Goal: Information Seeking & Learning: Learn about a topic

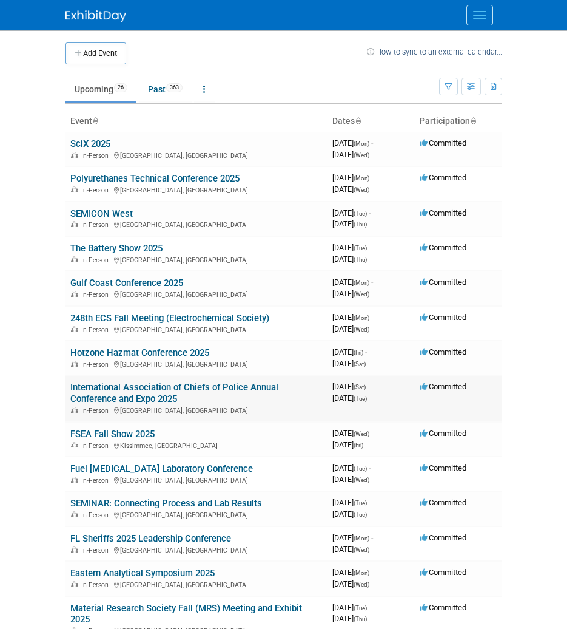
click at [141, 395] on link "International Association of Chiefs of Police Annual Conference and Expo 2025" at bounding box center [174, 393] width 208 height 22
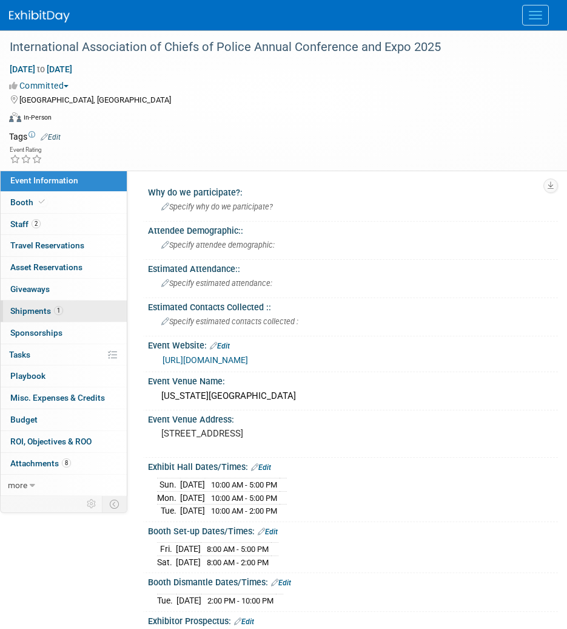
click at [76, 315] on link "1 Shipments 1" at bounding box center [64, 310] width 126 height 21
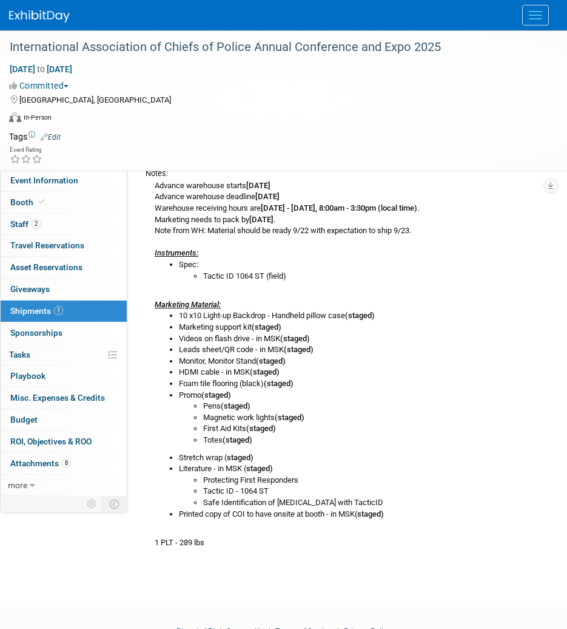
scroll to position [279, 0]
click at [55, 186] on link "Event Information" at bounding box center [64, 180] width 126 height 21
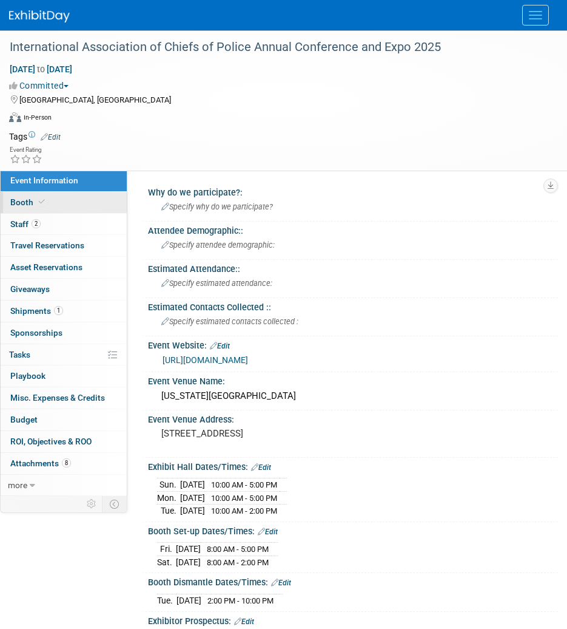
click at [56, 201] on link "Booth" at bounding box center [64, 202] width 126 height 21
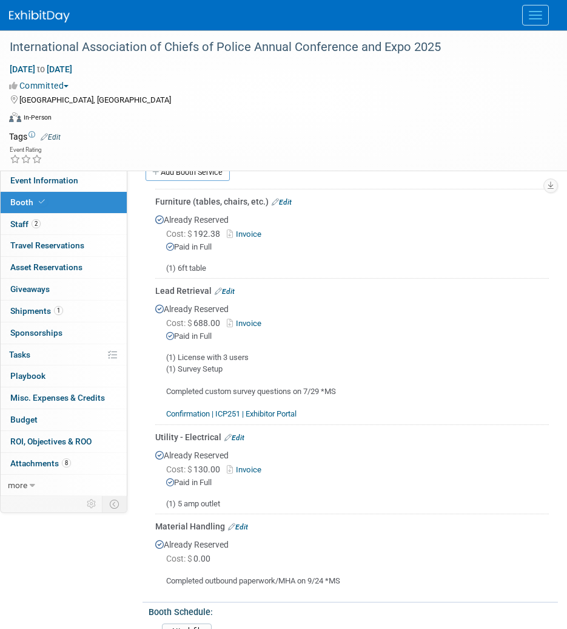
scroll to position [225, 0]
click at [78, 182] on link "Event Information" at bounding box center [64, 180] width 126 height 21
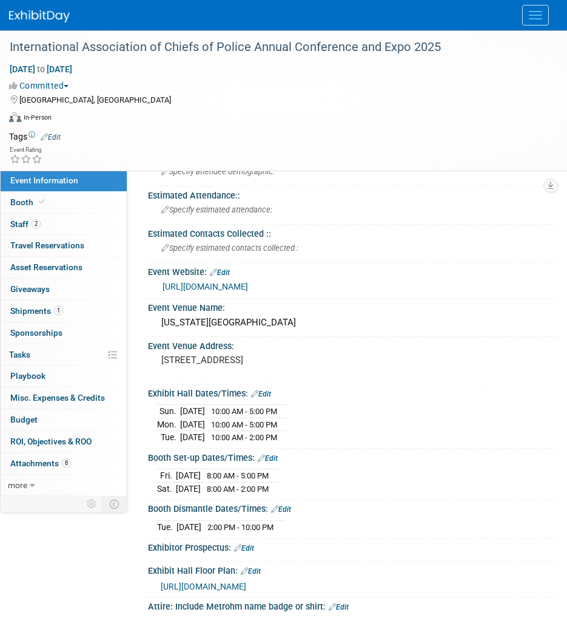
scroll to position [74, 0]
click at [227, 354] on pre "700 14th St, Denver, CO 80202" at bounding box center [353, 359] width 384 height 11
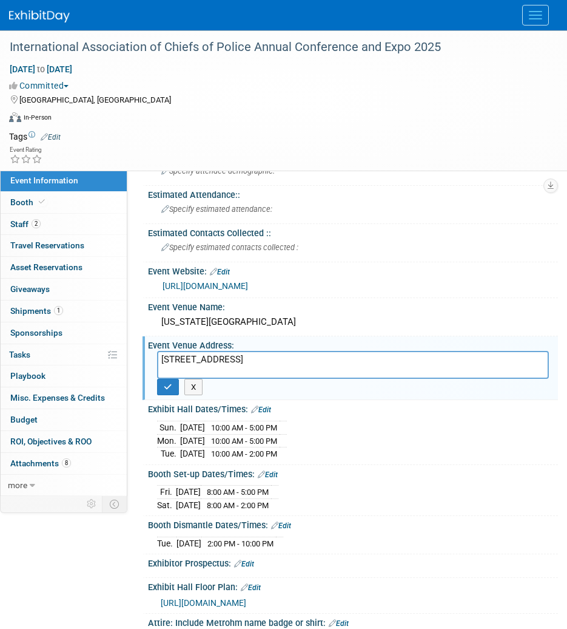
drag, startPoint x: 212, startPoint y: 358, endPoint x: 256, endPoint y: 367, distance: 45.1
click at [256, 367] on textarea "700 14th St, Denver, CO 80202" at bounding box center [353, 365] width 392 height 28
click at [191, 384] on button "X" at bounding box center [193, 387] width 19 height 17
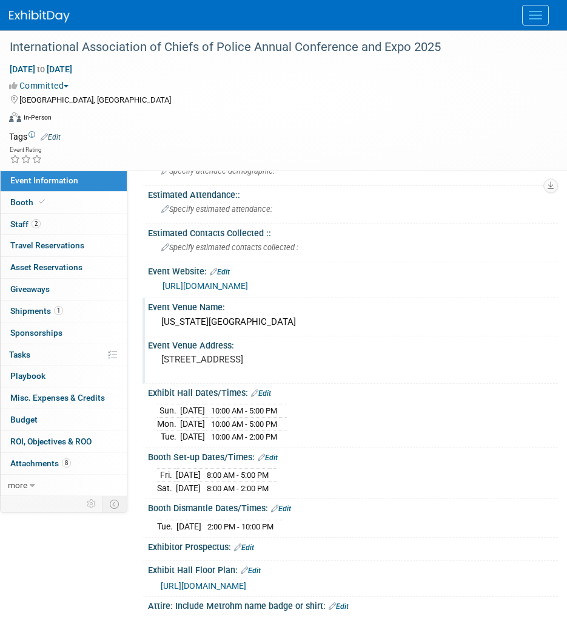
click at [271, 328] on div "Colorado Convention Center" at bounding box center [353, 322] width 392 height 19
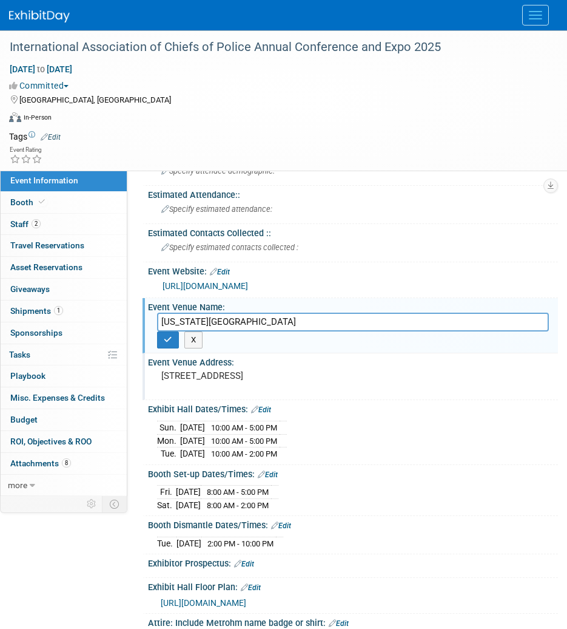
click at [271, 328] on input "Colorado Convention Center" at bounding box center [353, 322] width 392 height 19
click at [196, 339] on button "X" at bounding box center [193, 339] width 19 height 17
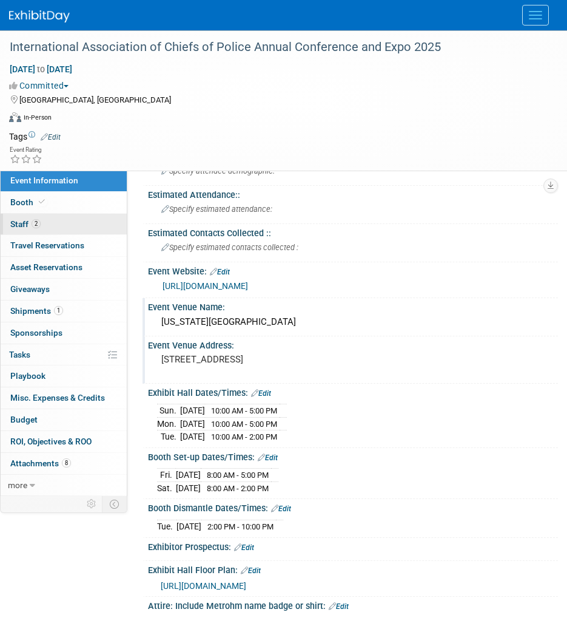
click at [38, 226] on span "2" at bounding box center [36, 223] width 9 height 9
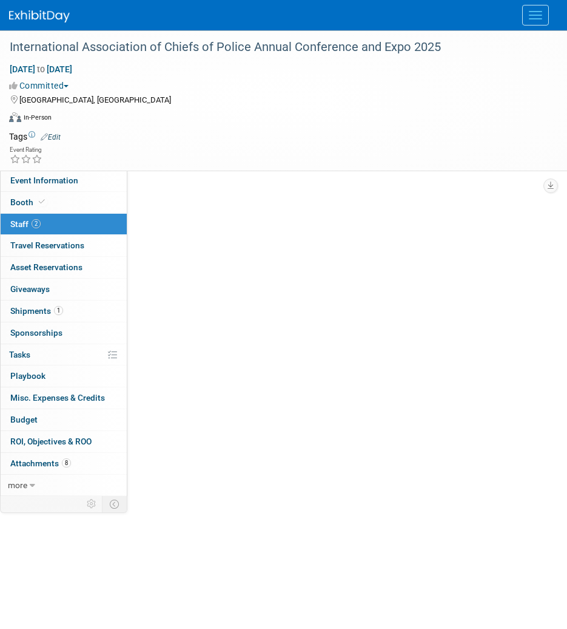
scroll to position [0, 0]
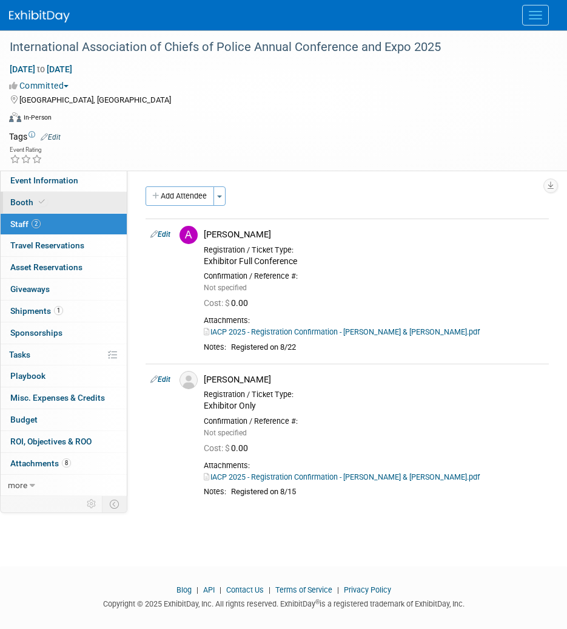
click at [58, 198] on link "Booth" at bounding box center [64, 202] width 126 height 21
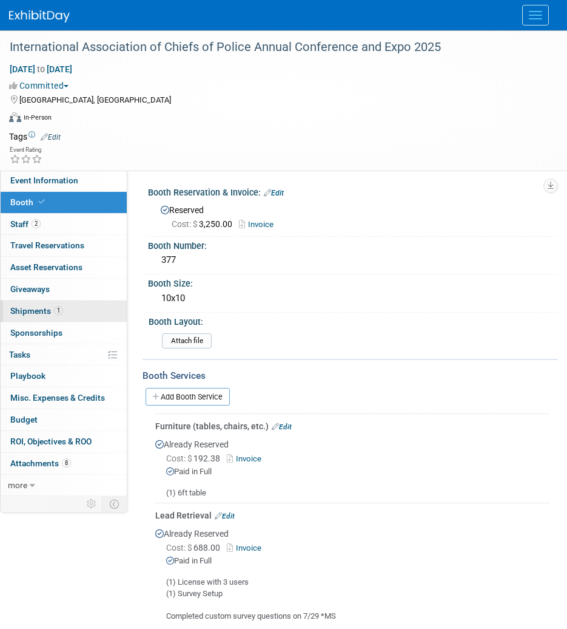
click at [85, 310] on link "1 Shipments 1" at bounding box center [64, 310] width 126 height 21
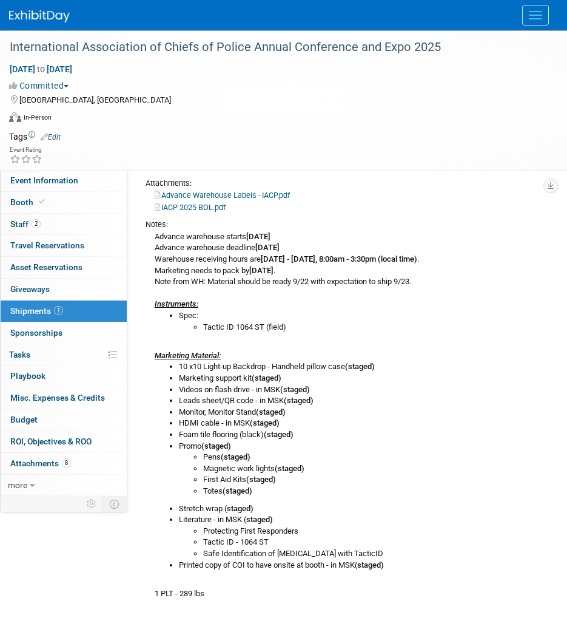
scroll to position [228, 0]
click at [71, 178] on span "Event Information" at bounding box center [44, 180] width 68 height 10
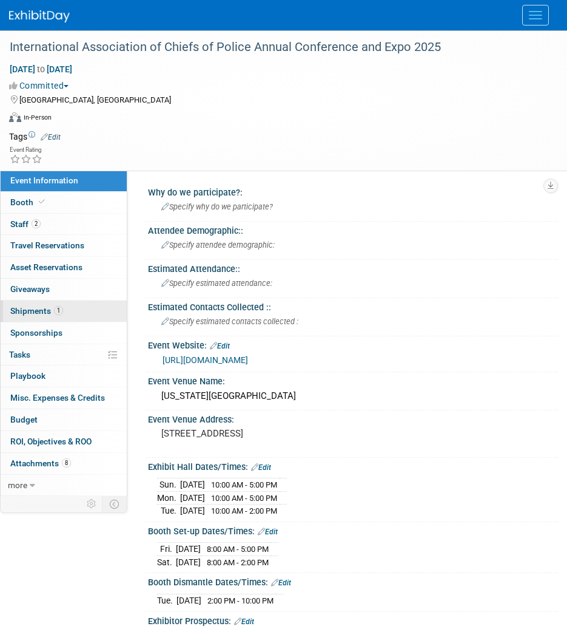
click at [57, 316] on link "1 Shipments 1" at bounding box center [64, 310] width 126 height 21
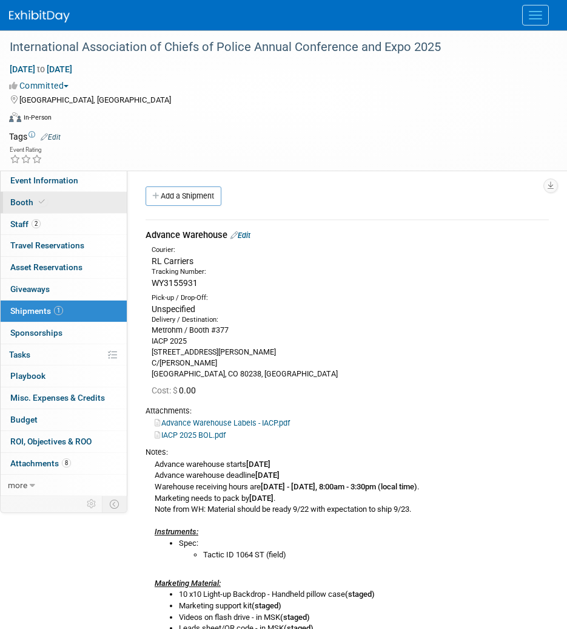
click at [50, 199] on link "Booth" at bounding box center [64, 202] width 126 height 21
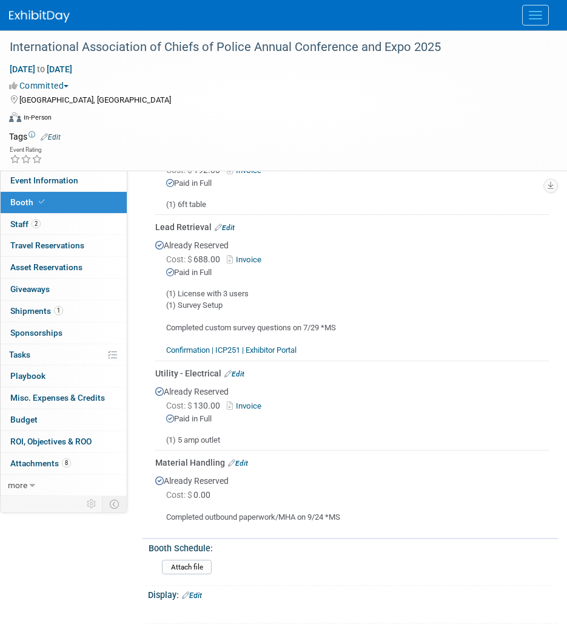
scroll to position [289, 0]
click at [78, 184] on link "Event Information" at bounding box center [64, 180] width 126 height 21
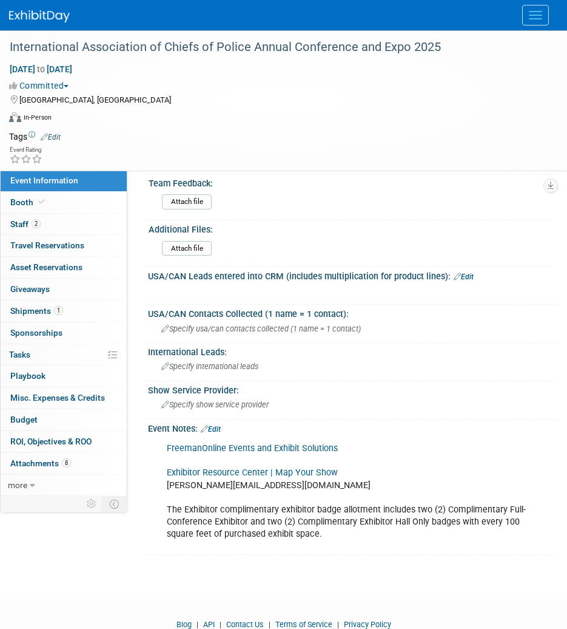
scroll to position [611, 0]
click at [47, 212] on link "Booth" at bounding box center [64, 202] width 126 height 21
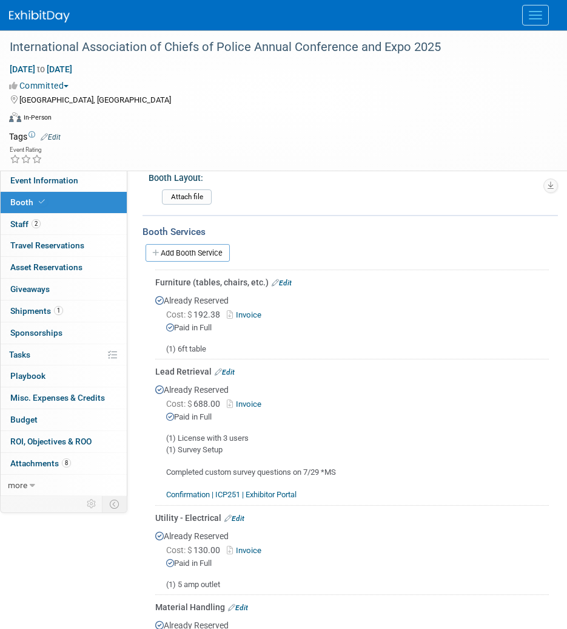
scroll to position [144, 0]
click at [80, 302] on link "1 Shipments 1" at bounding box center [64, 310] width 126 height 21
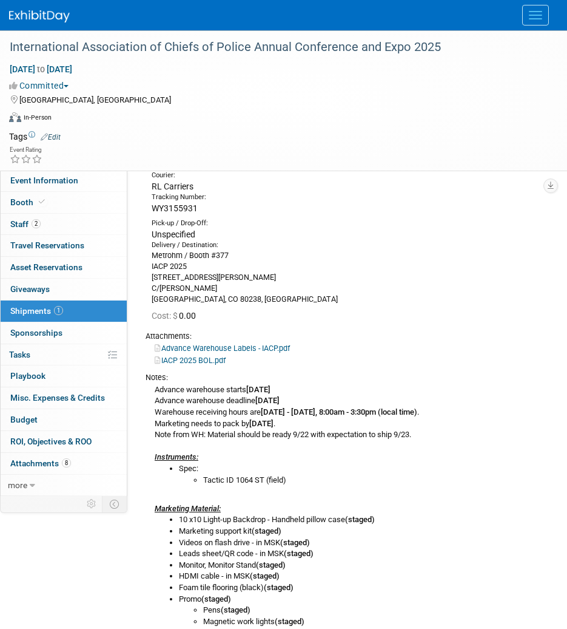
scroll to position [0, 0]
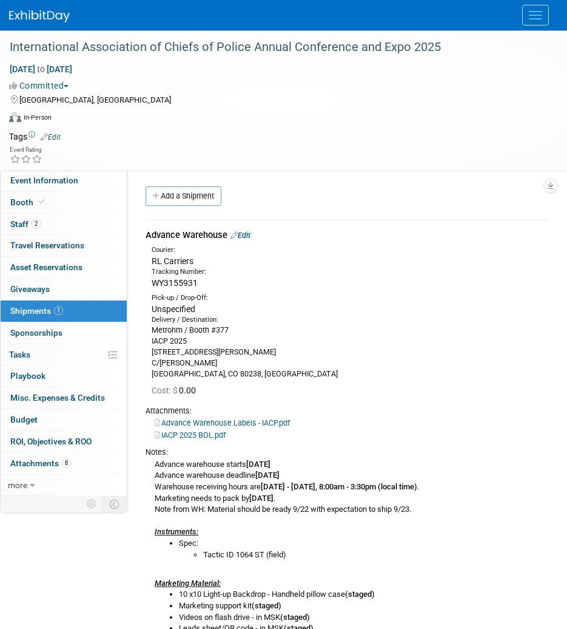
drag, startPoint x: 204, startPoint y: 281, endPoint x: 147, endPoint y: 284, distance: 56.5
click at [147, 284] on div "Tracking Number: WY3155931" at bounding box center [351, 278] width 416 height 22
copy span "WY3155931"
click at [241, 233] on link "Edit" at bounding box center [241, 235] width 20 height 9
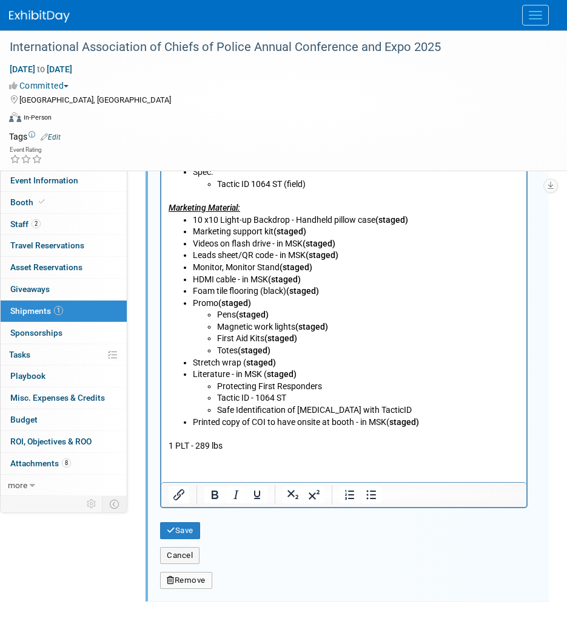
scroll to position [732, 0]
click at [242, 449] on p "1 PLT - 289 lbs" at bounding box center [344, 439] width 351 height 24
click at [195, 532] on button "Save" at bounding box center [180, 529] width 40 height 17
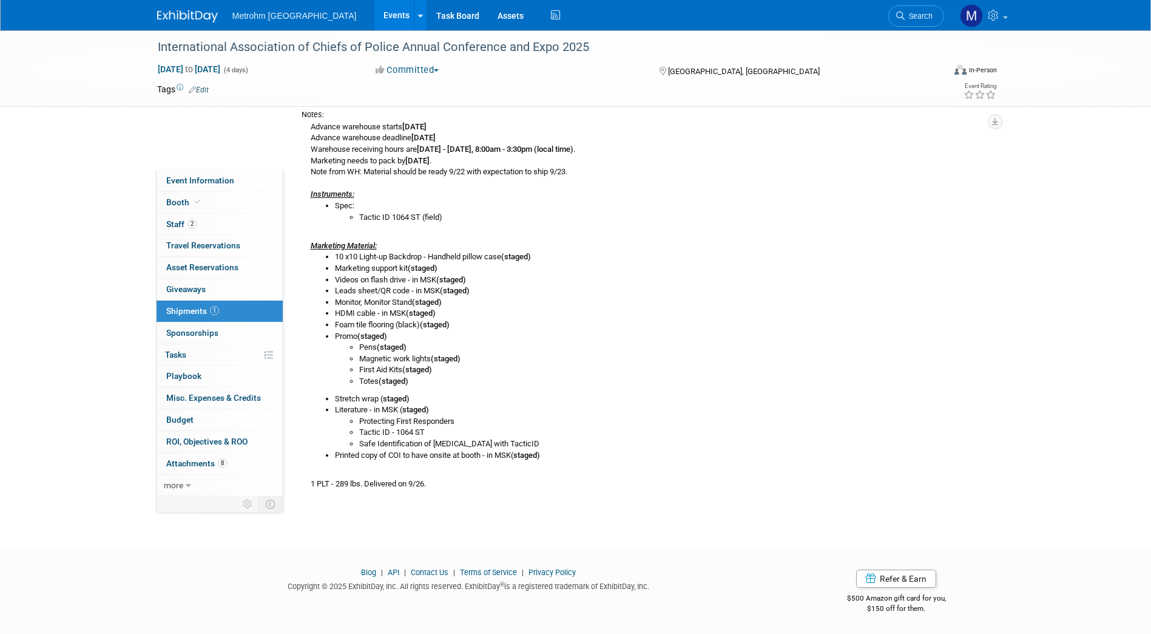
scroll to position [230, 0]
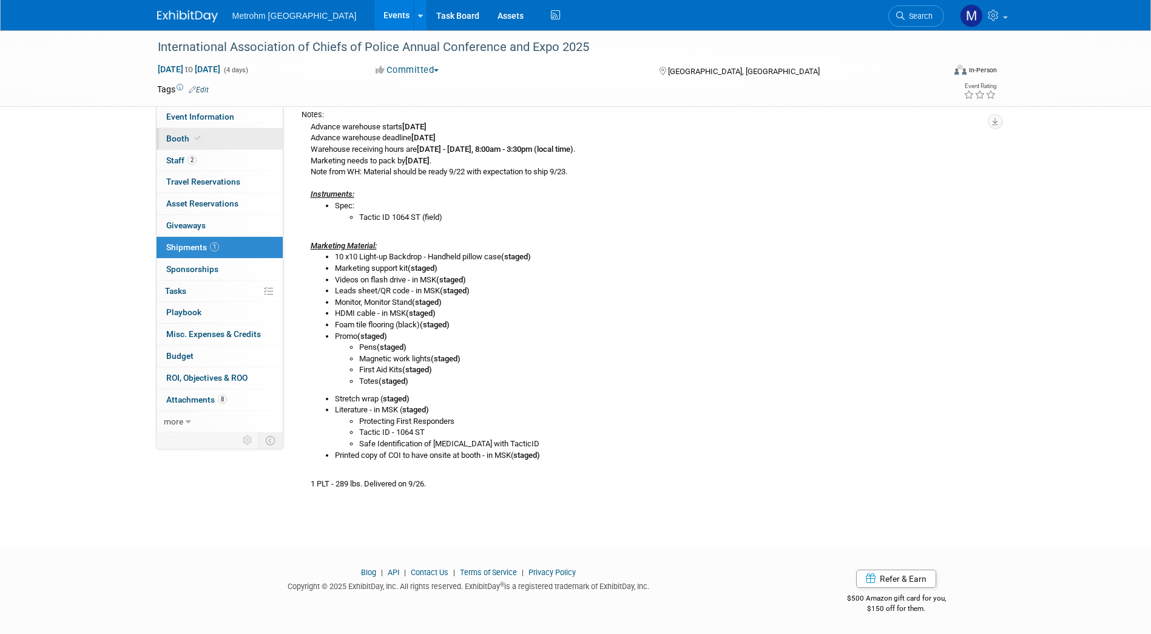
click at [244, 143] on link "Booth" at bounding box center [220, 138] width 126 height 21
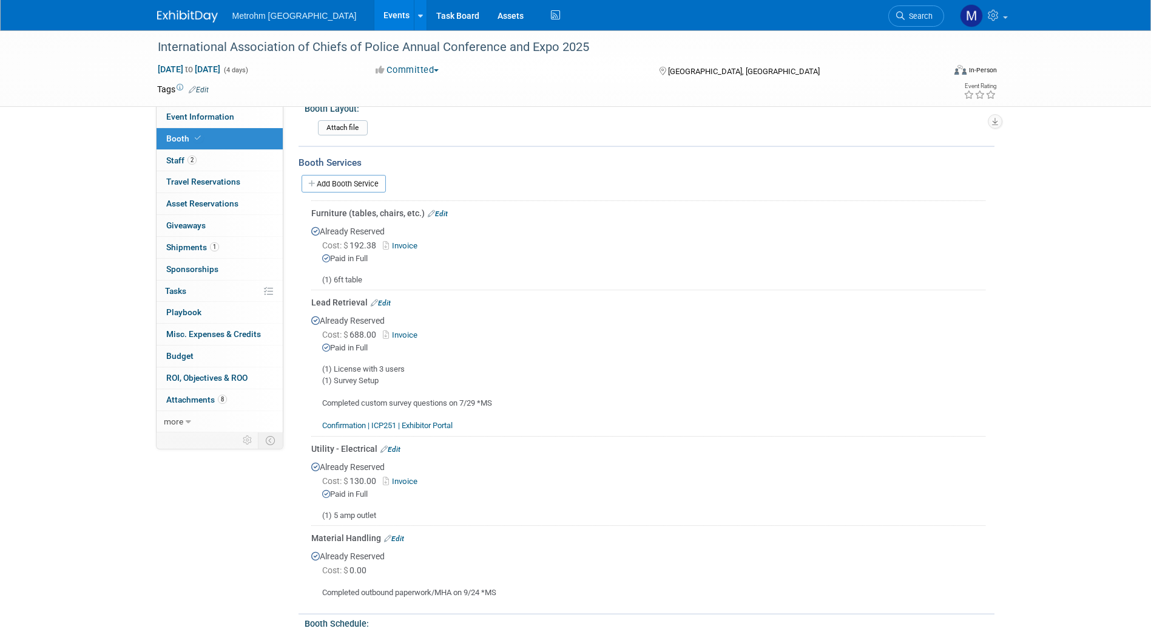
scroll to position [242, 0]
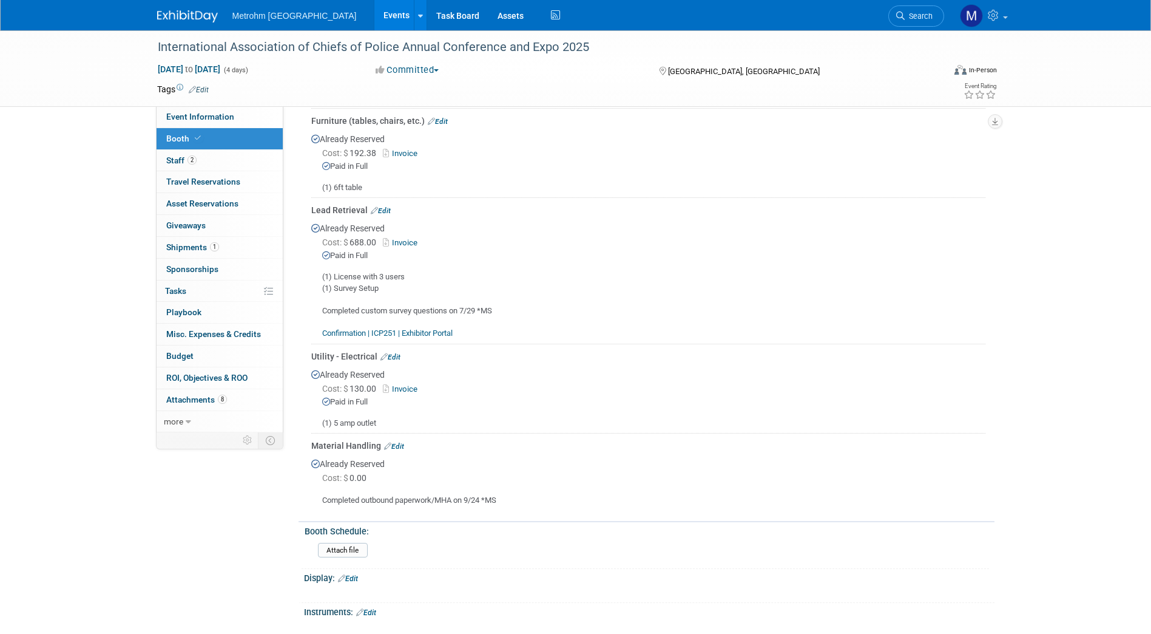
click at [384, 330] on link "Confirmation | ICP251 | Exhibitor Portal" at bounding box center [387, 332] width 130 height 9
click at [218, 245] on span "1" at bounding box center [214, 246] width 9 height 9
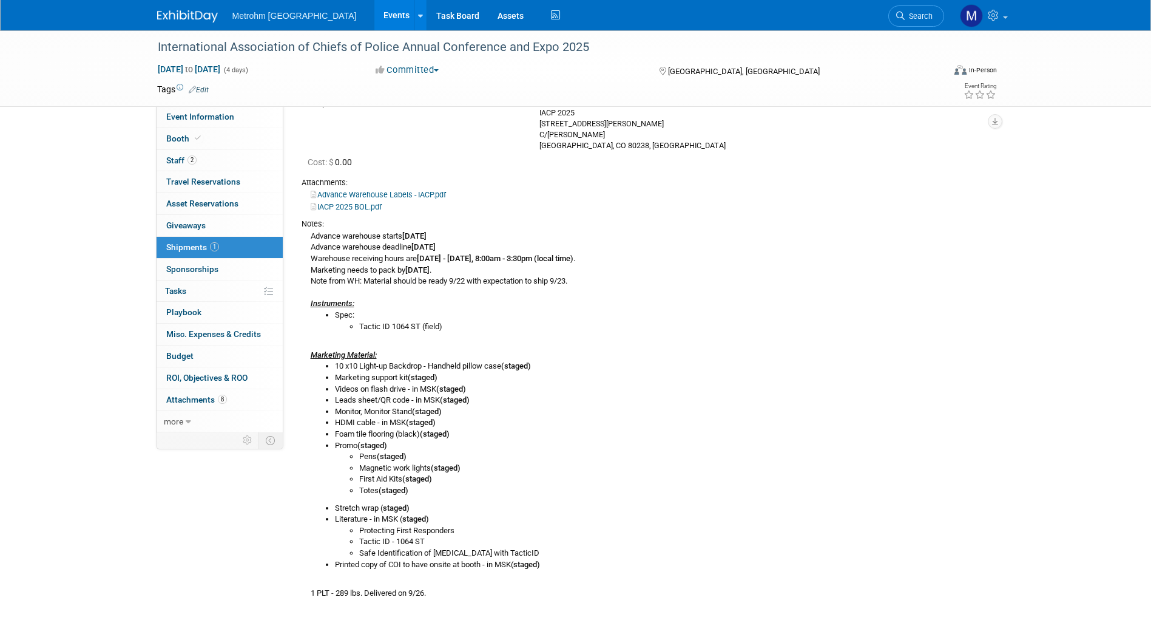
scroll to position [121, 0]
click at [225, 146] on link "Booth" at bounding box center [220, 138] width 126 height 21
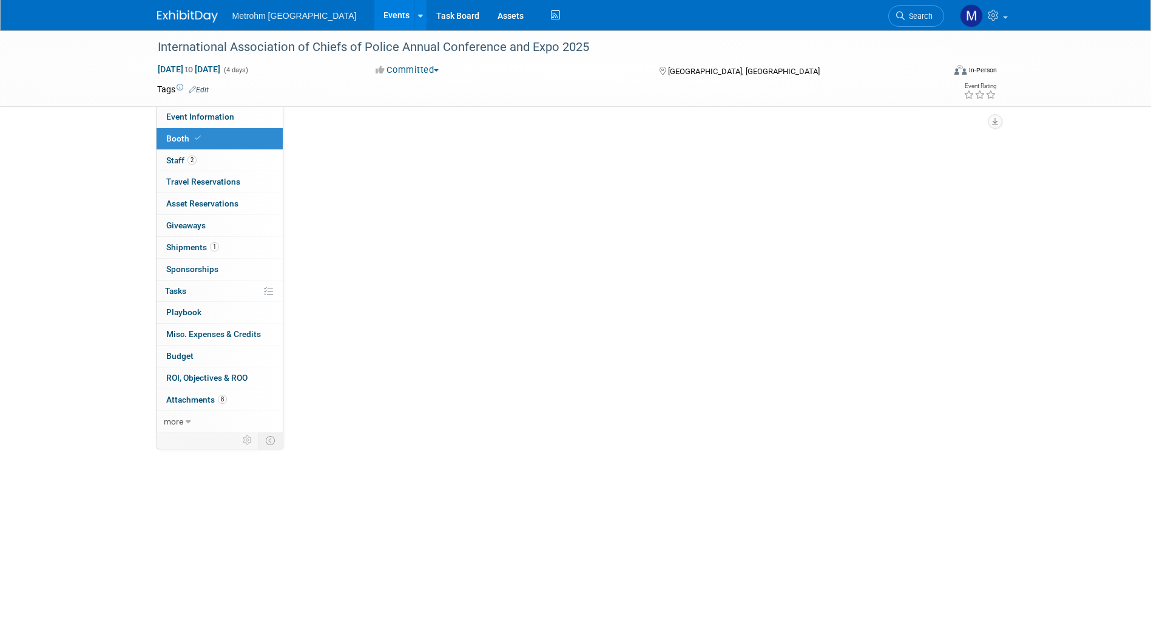
scroll to position [0, 0]
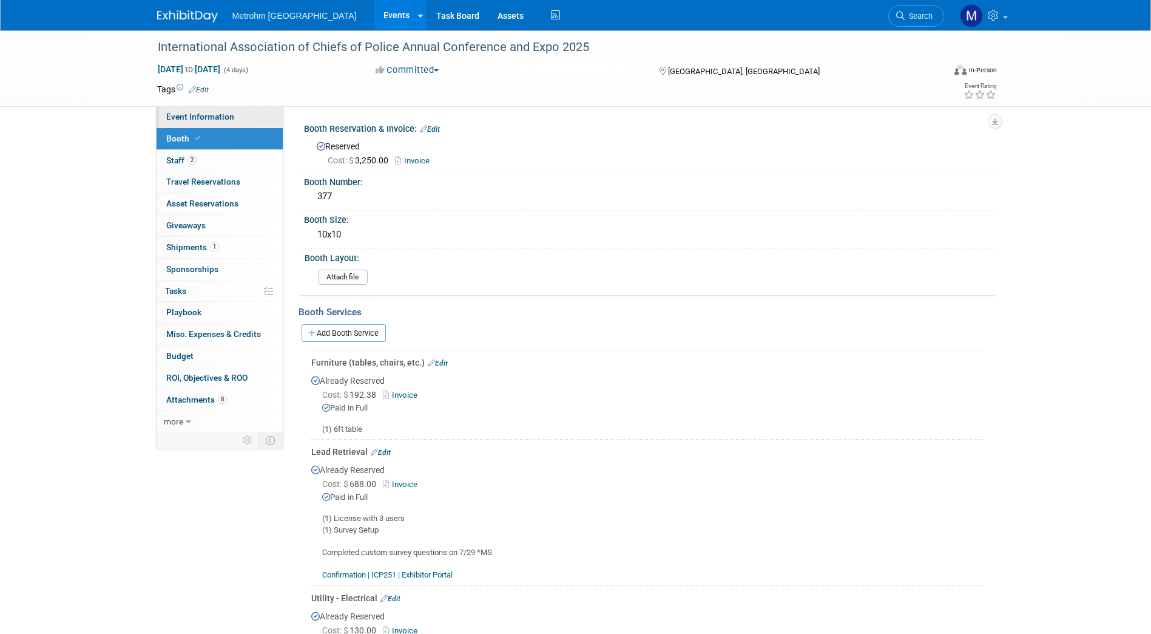
click at [242, 115] on link "Event Information" at bounding box center [220, 116] width 126 height 21
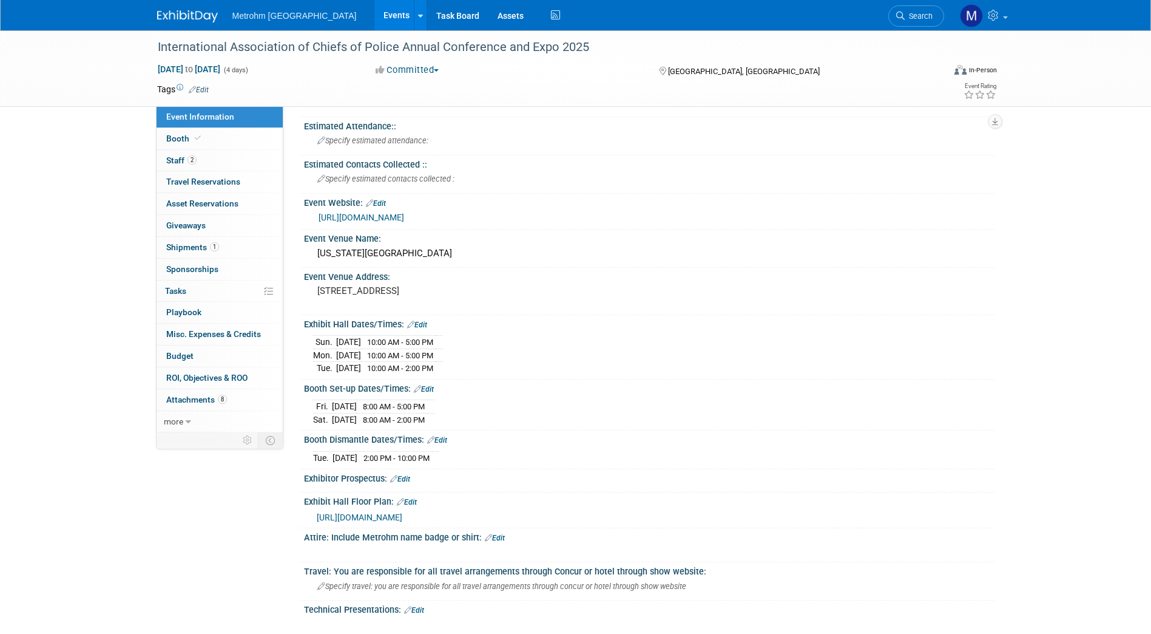
scroll to position [80, 0]
click at [402, 512] on span "https://iacp2025.mapyourshow.com/8_0/exhview/index.cfm#site-navigation" at bounding box center [360, 517] width 86 height 10
click at [195, 141] on icon at bounding box center [198, 138] width 6 height 7
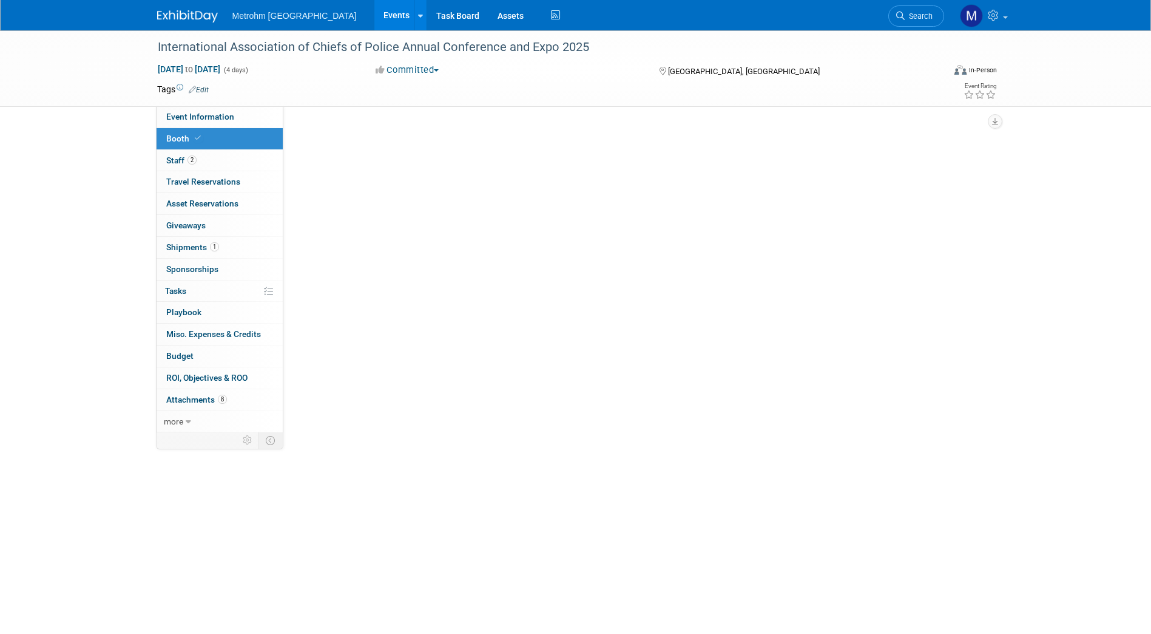
scroll to position [0, 0]
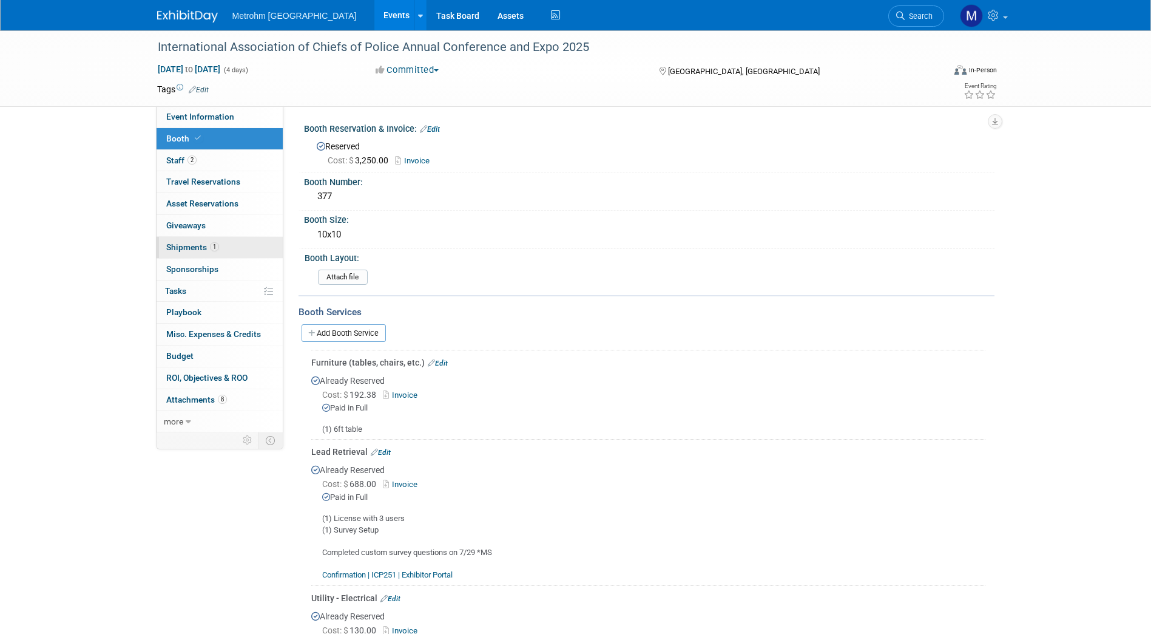
click at [232, 245] on link "1 Shipments 1" at bounding box center [220, 247] width 126 height 21
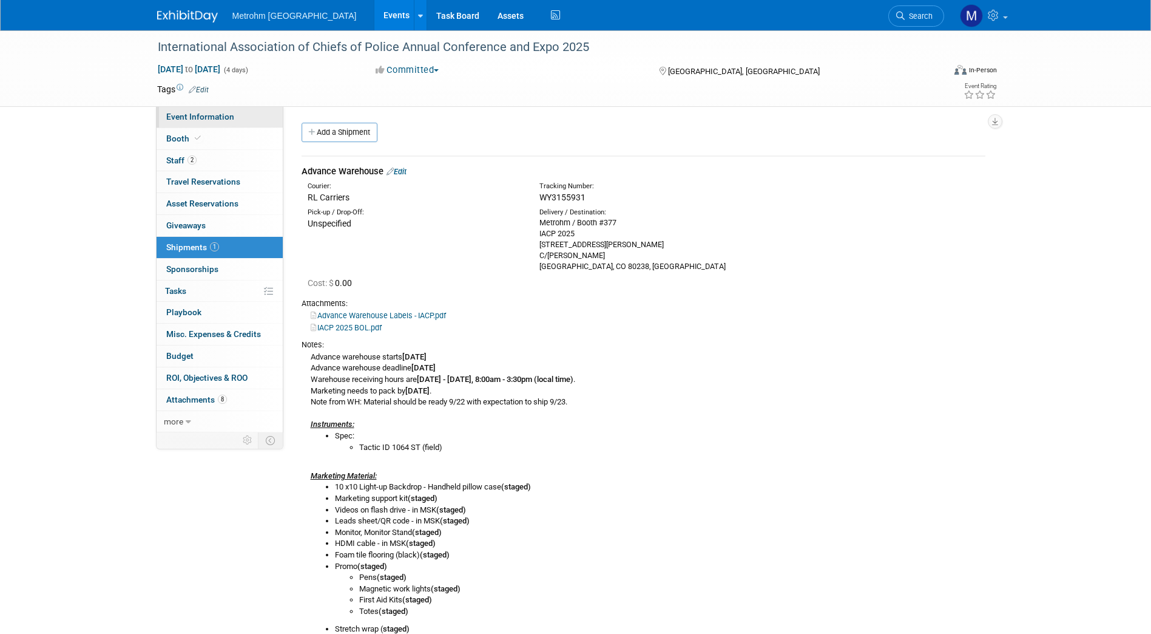
click at [225, 122] on link "Event Information" at bounding box center [220, 116] width 126 height 21
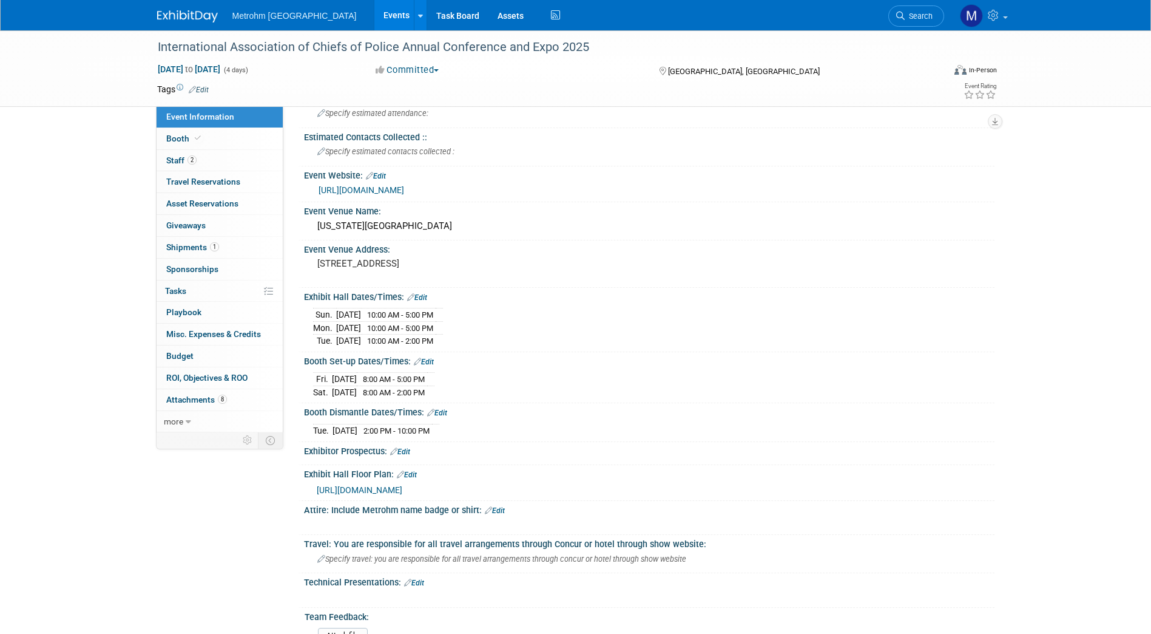
scroll to position [107, 0]
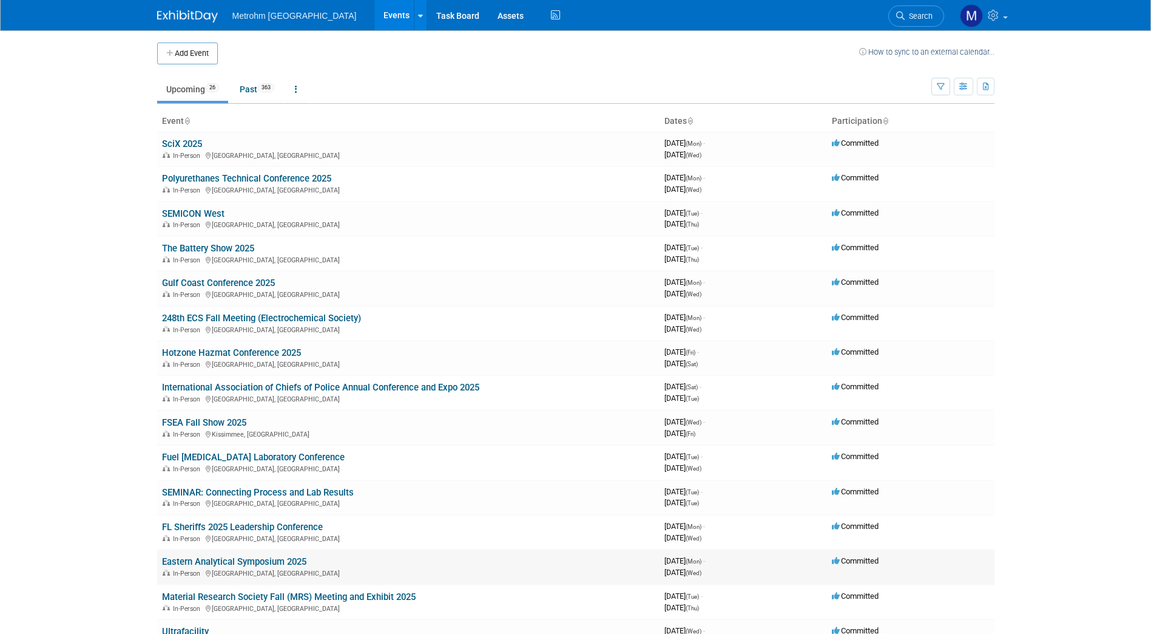
click at [193, 564] on link "Eastern Analytical Symposium 2025" at bounding box center [234, 561] width 144 height 11
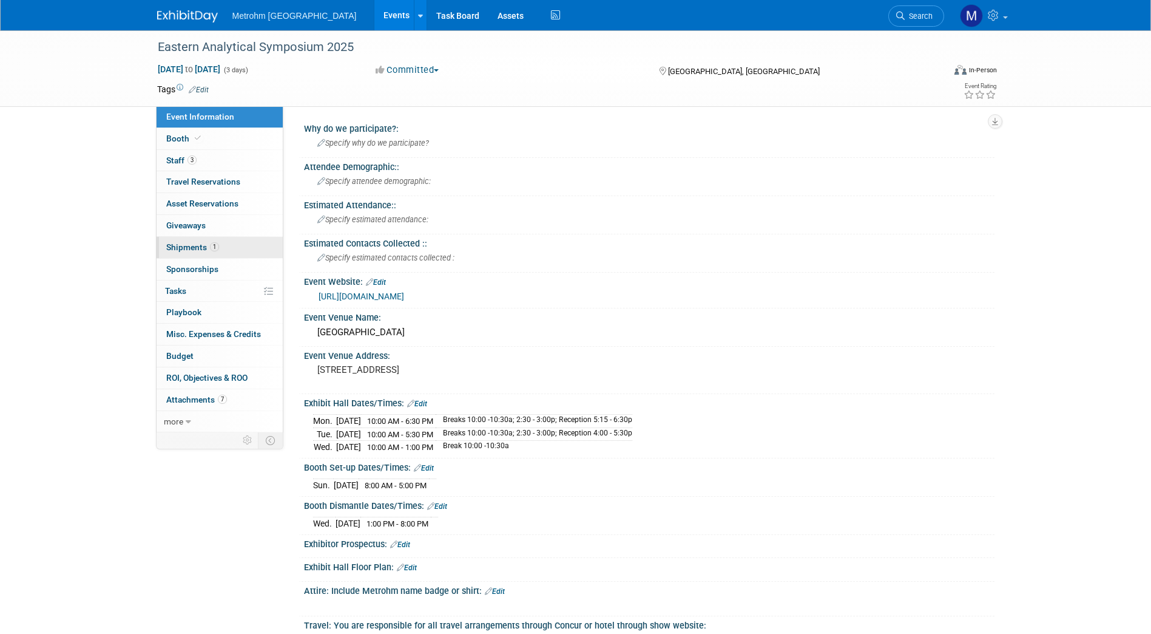
click at [254, 246] on link "1 Shipments 1" at bounding box center [220, 247] width 126 height 21
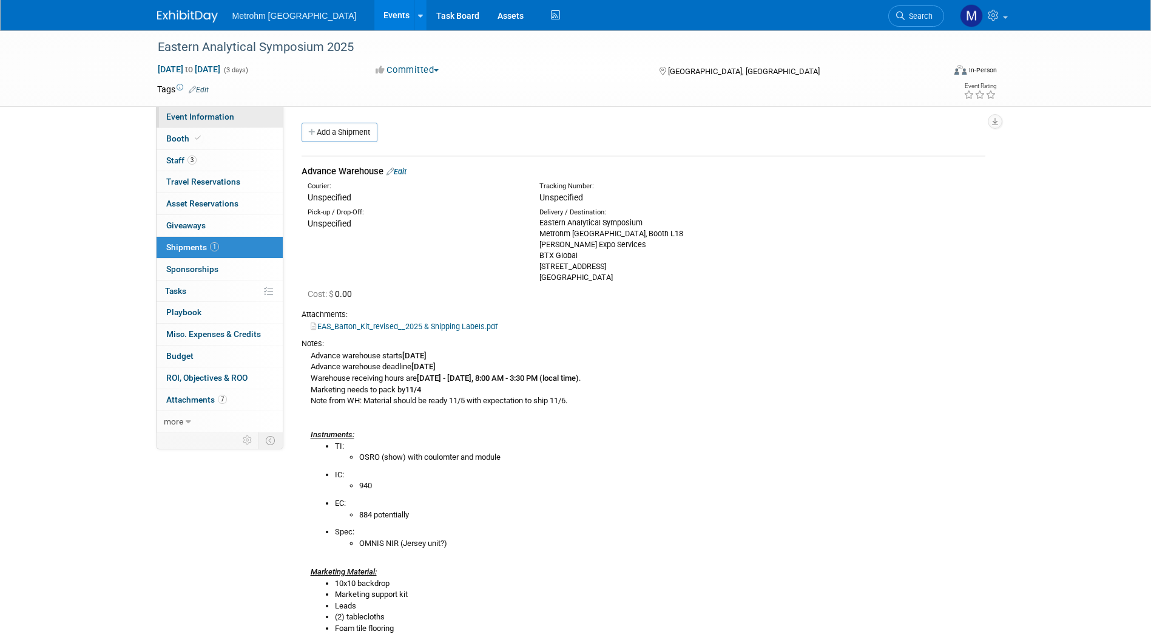
click at [237, 110] on link "Event Information" at bounding box center [220, 116] width 126 height 21
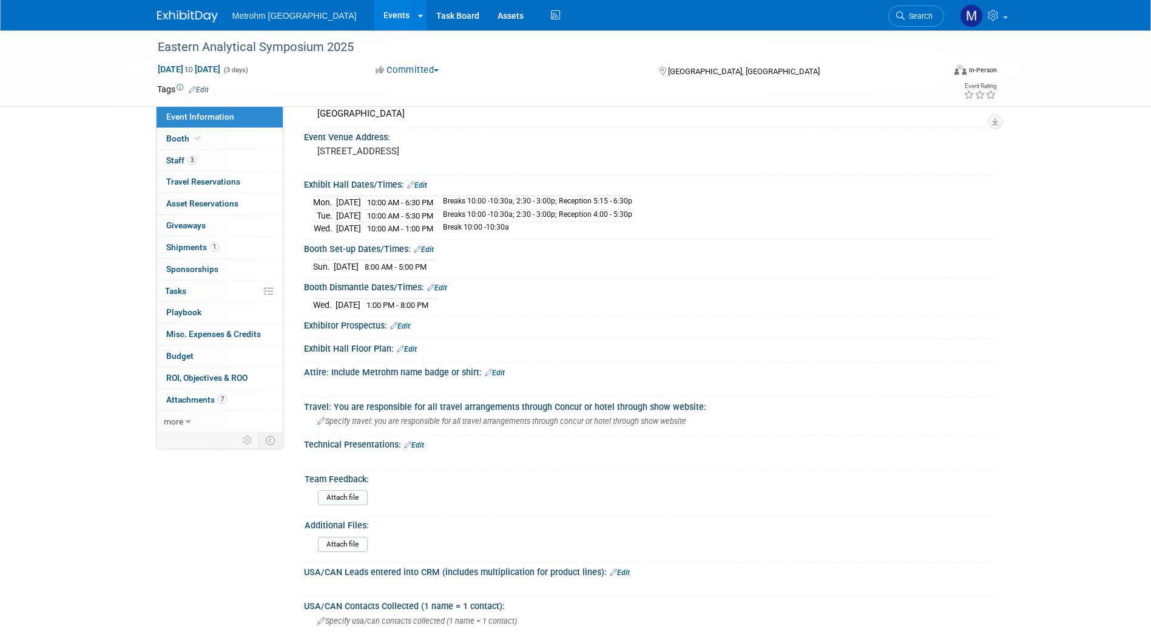
scroll to position [219, 0]
click at [220, 164] on link "3 Staff 3" at bounding box center [220, 160] width 126 height 21
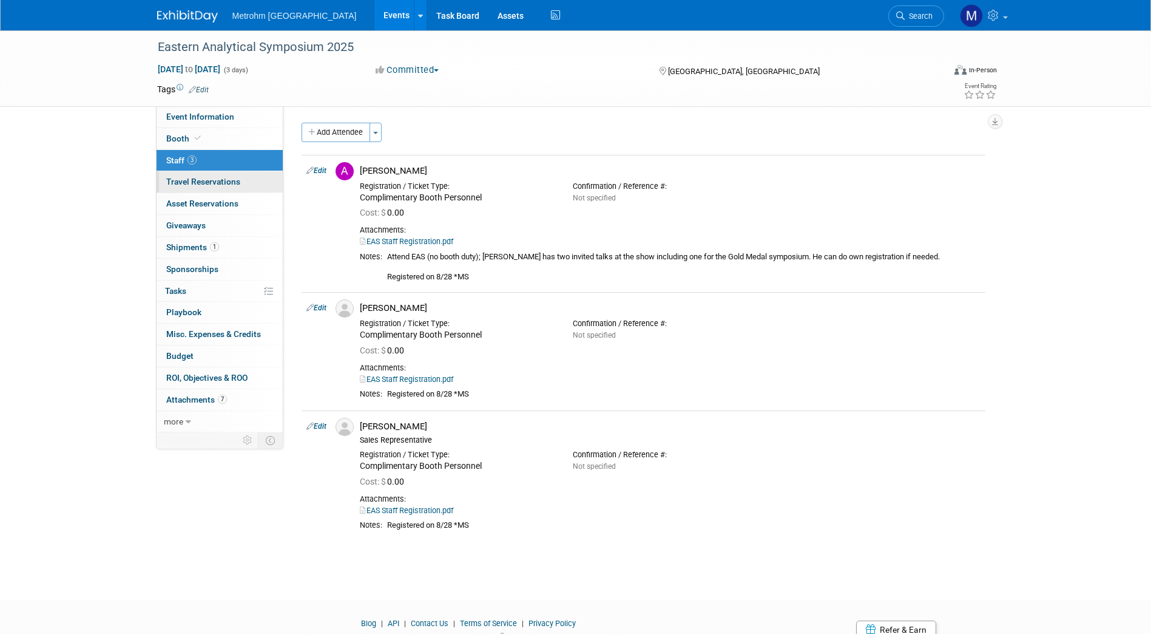
click at [213, 180] on span "Travel Reservations 0" at bounding box center [203, 182] width 74 height 10
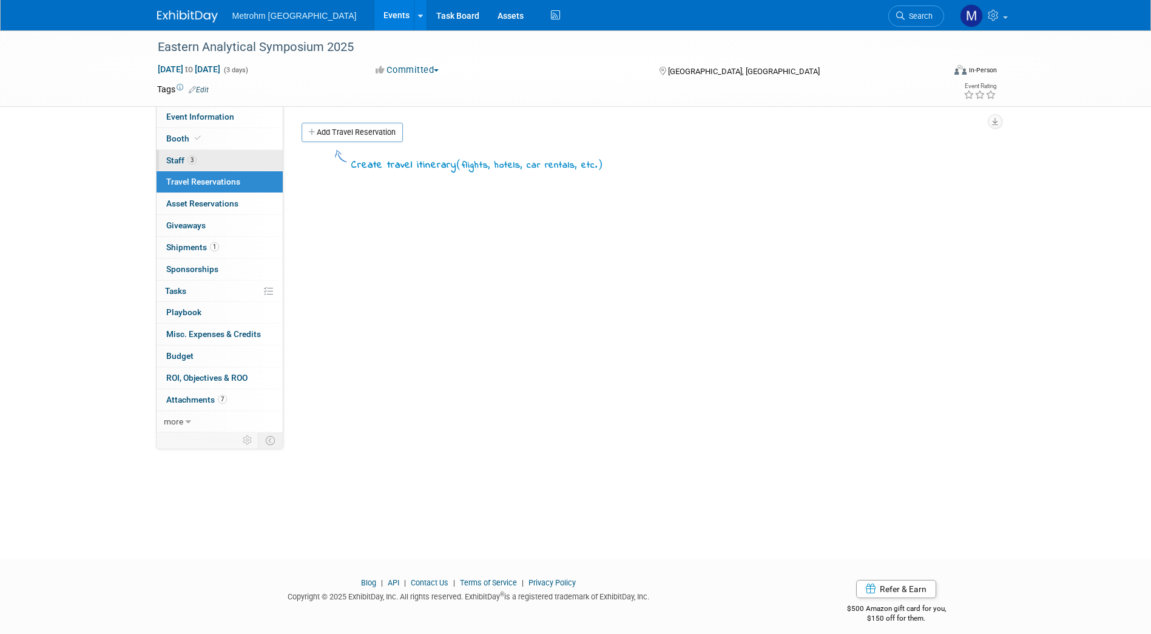
click at [228, 154] on link "3 Staff 3" at bounding box center [220, 160] width 126 height 21
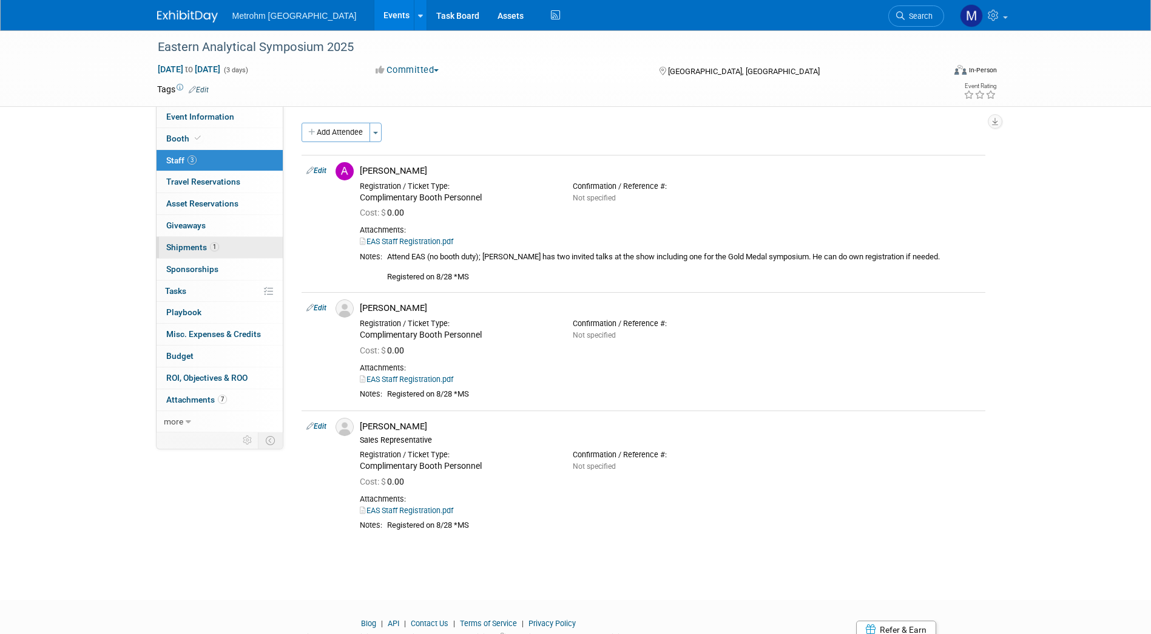
click at [216, 243] on span "1" at bounding box center [214, 246] width 9 height 9
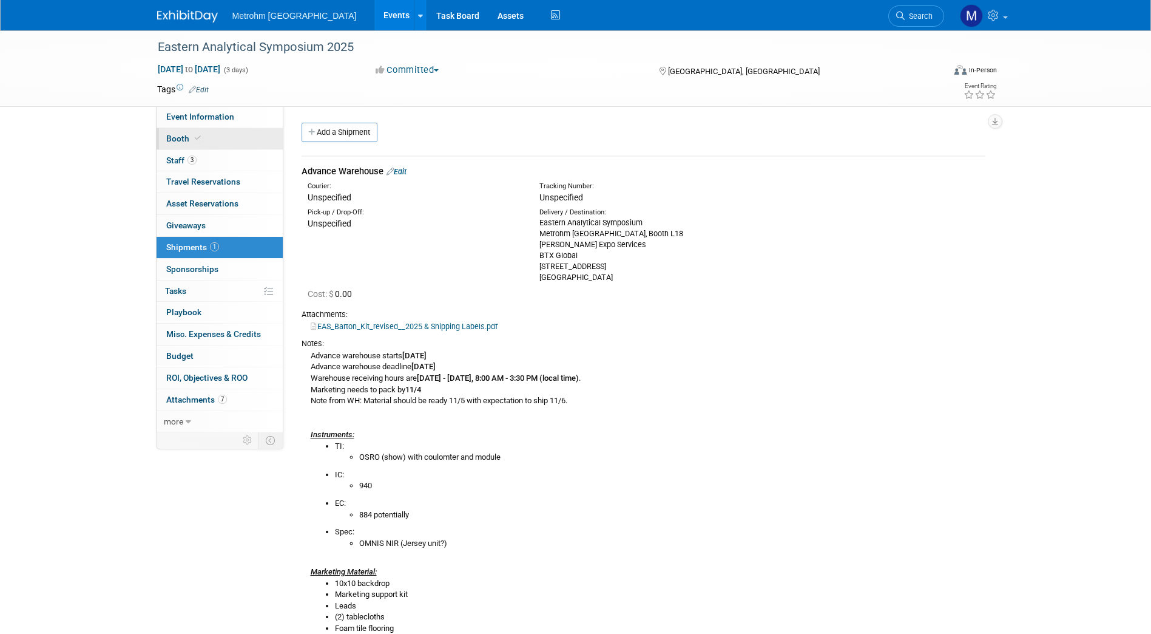
click at [205, 140] on link "Booth" at bounding box center [220, 138] width 126 height 21
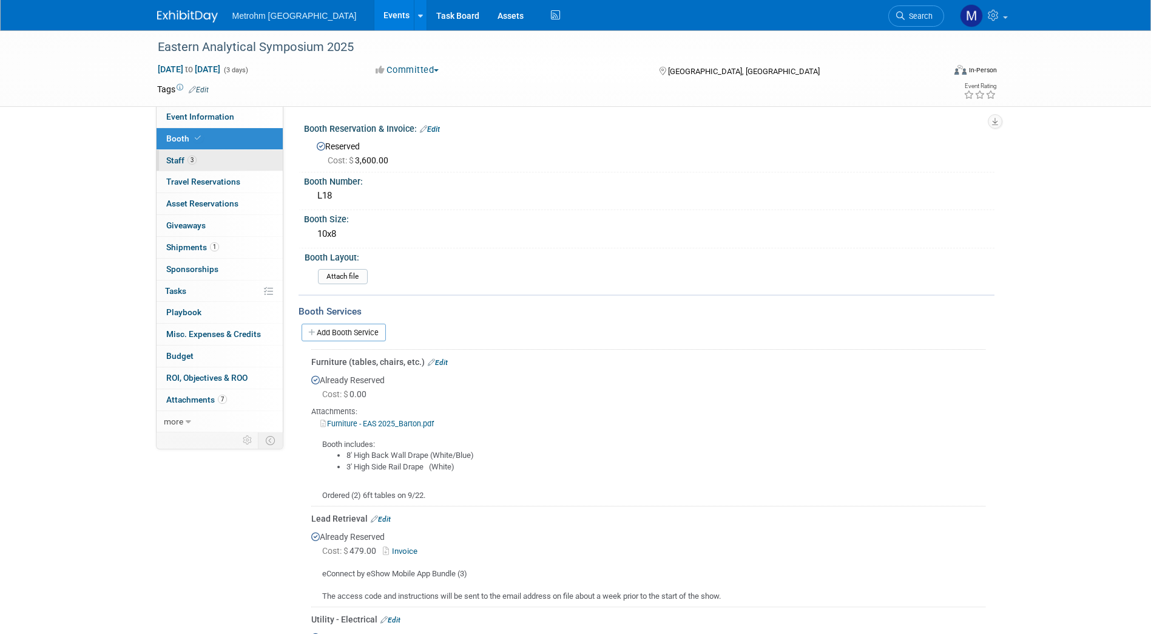
click at [202, 166] on link "3 Staff 3" at bounding box center [220, 160] width 126 height 21
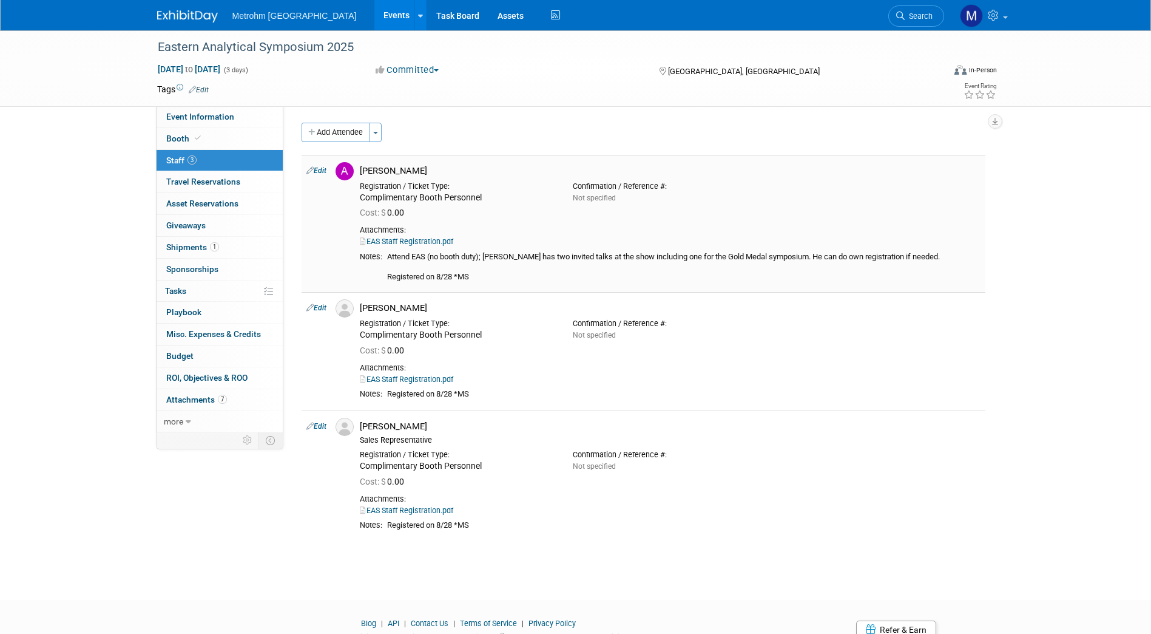
click at [431, 238] on link "EAS Staff Registration.pdf" at bounding box center [406, 241] width 93 height 9
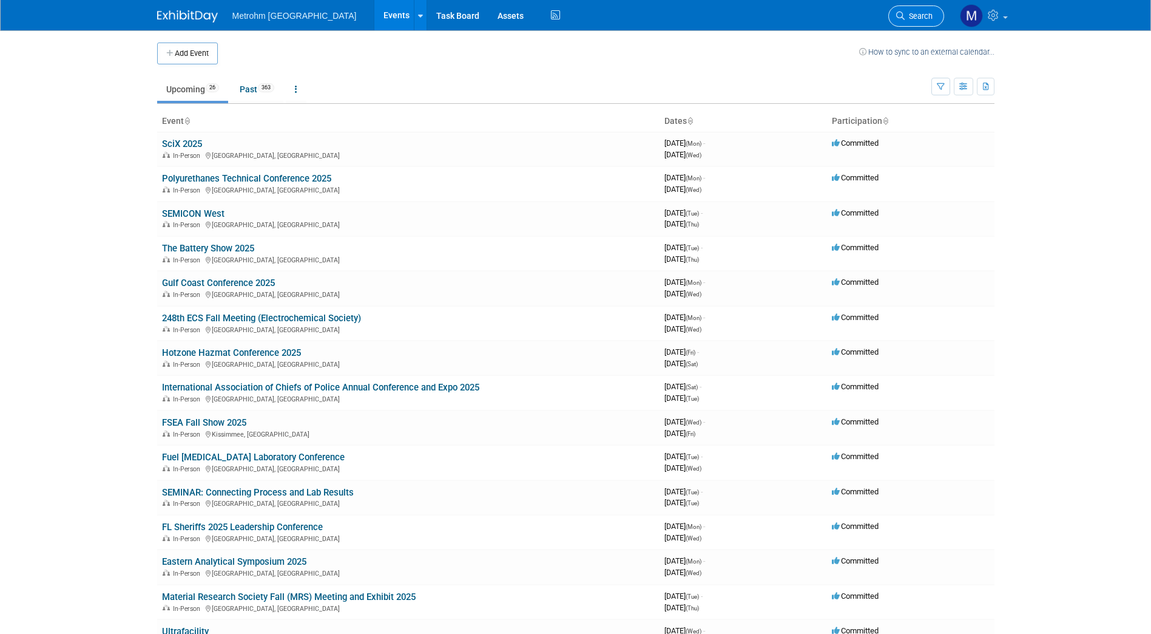
click at [921, 16] on span "Search" at bounding box center [919, 16] width 28 height 9
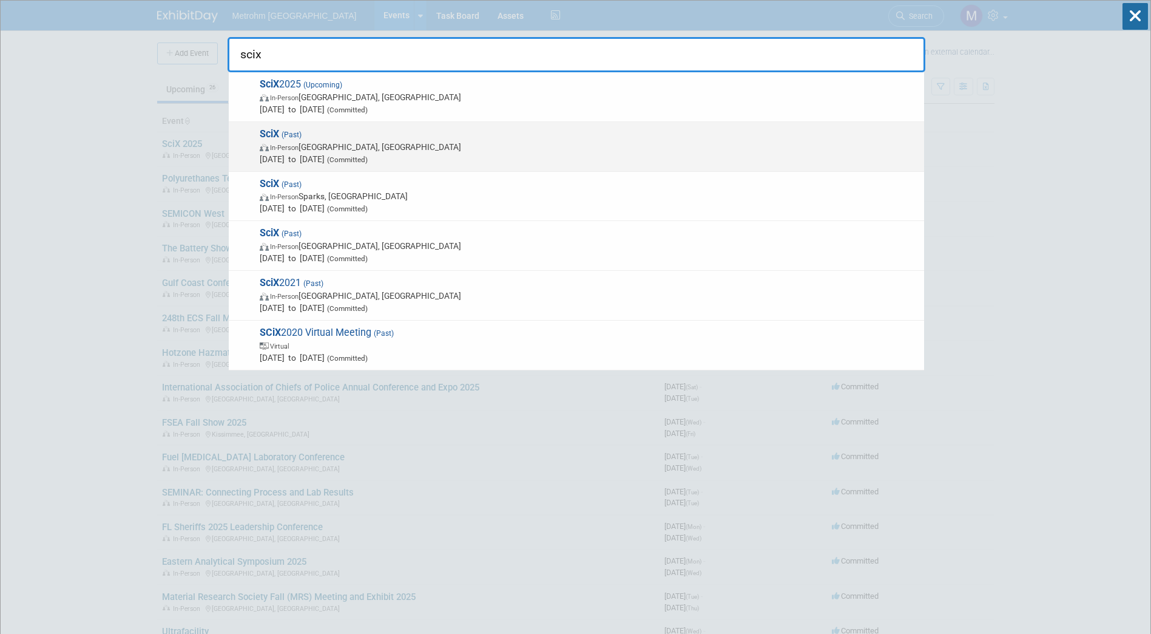
type input "scix"
click at [387, 149] on span "In-Person Raleigh, NC" at bounding box center [589, 147] width 658 height 12
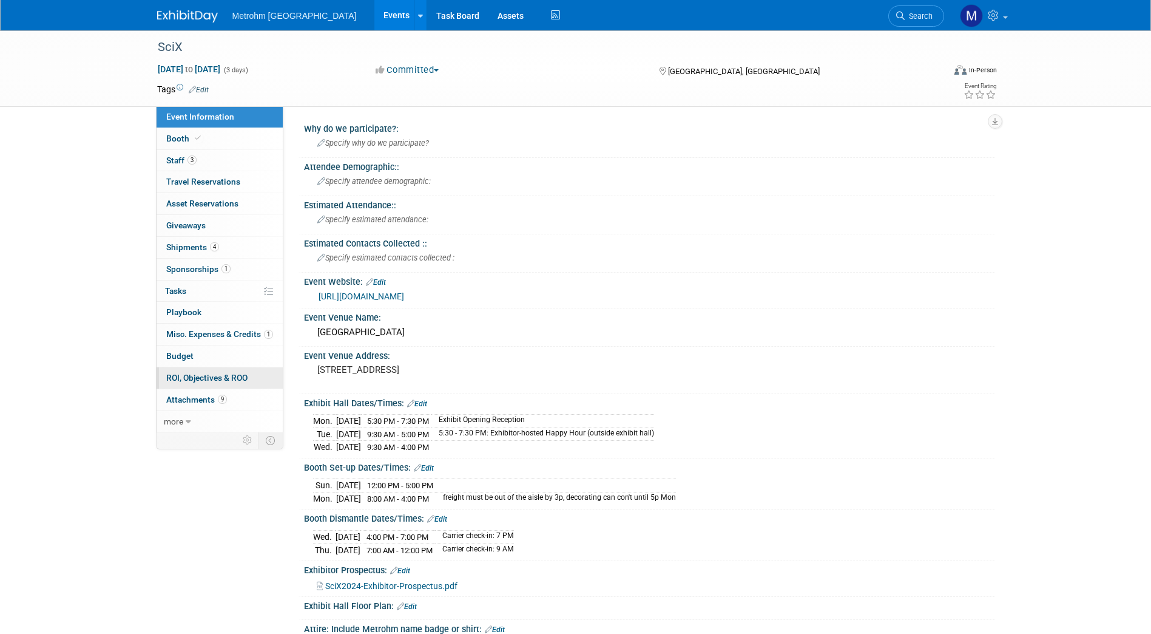
click at [195, 381] on span "ROI, Objectives & ROO 0" at bounding box center [206, 378] width 81 height 10
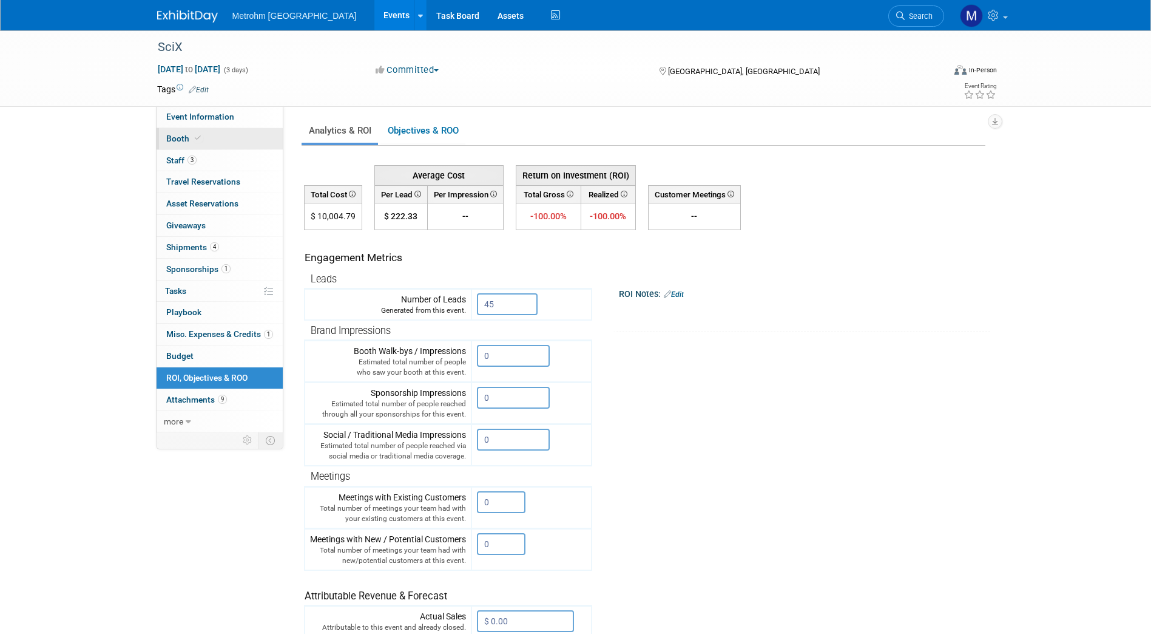
click at [228, 142] on link "Booth" at bounding box center [220, 138] width 126 height 21
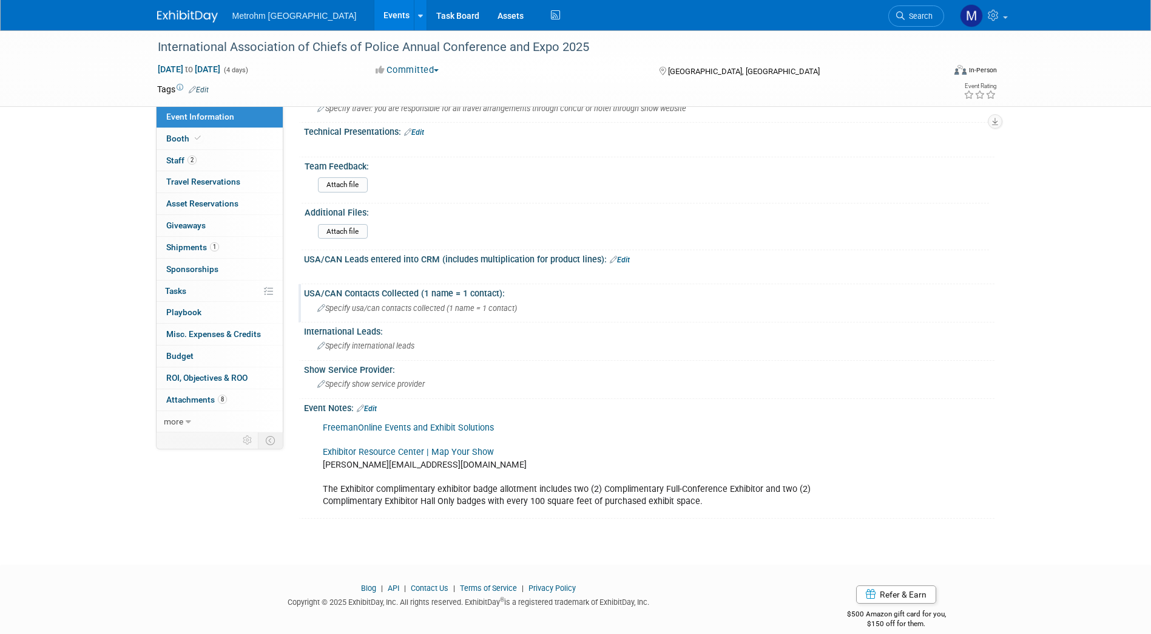
scroll to position [570, 0]
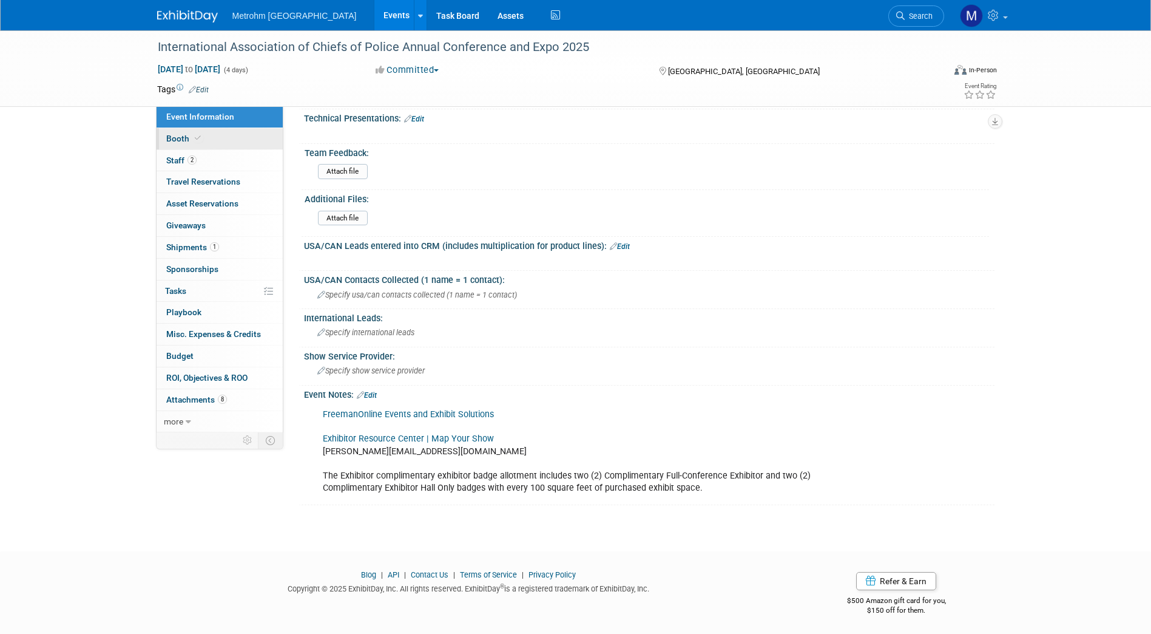
click at [188, 134] on span "Booth" at bounding box center [184, 139] width 37 height 10
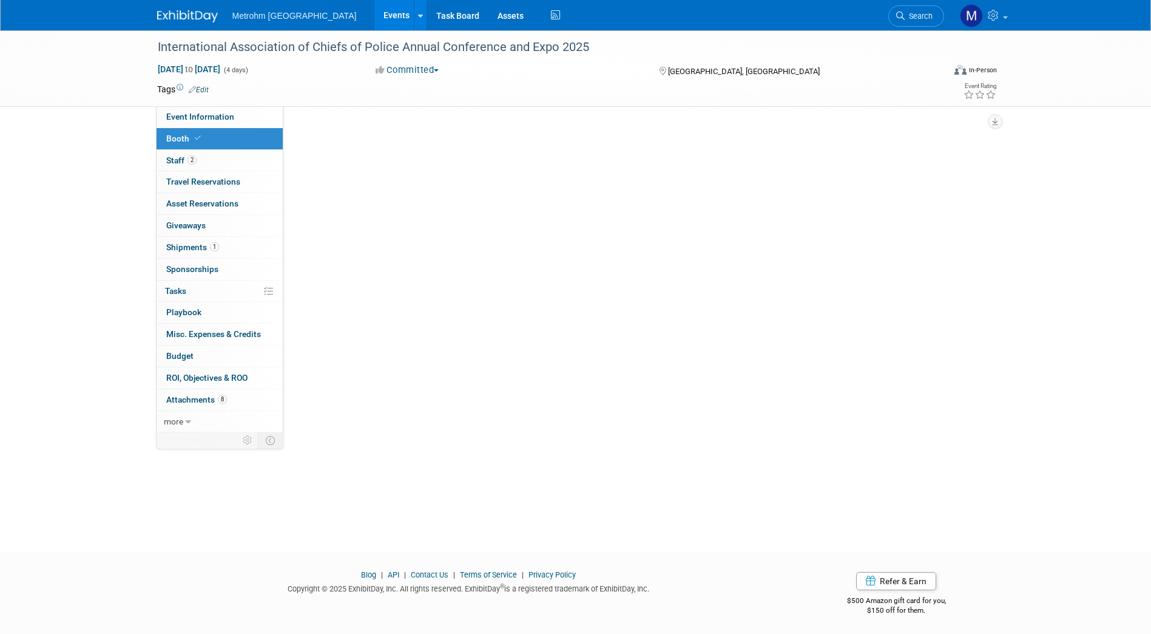
scroll to position [0, 0]
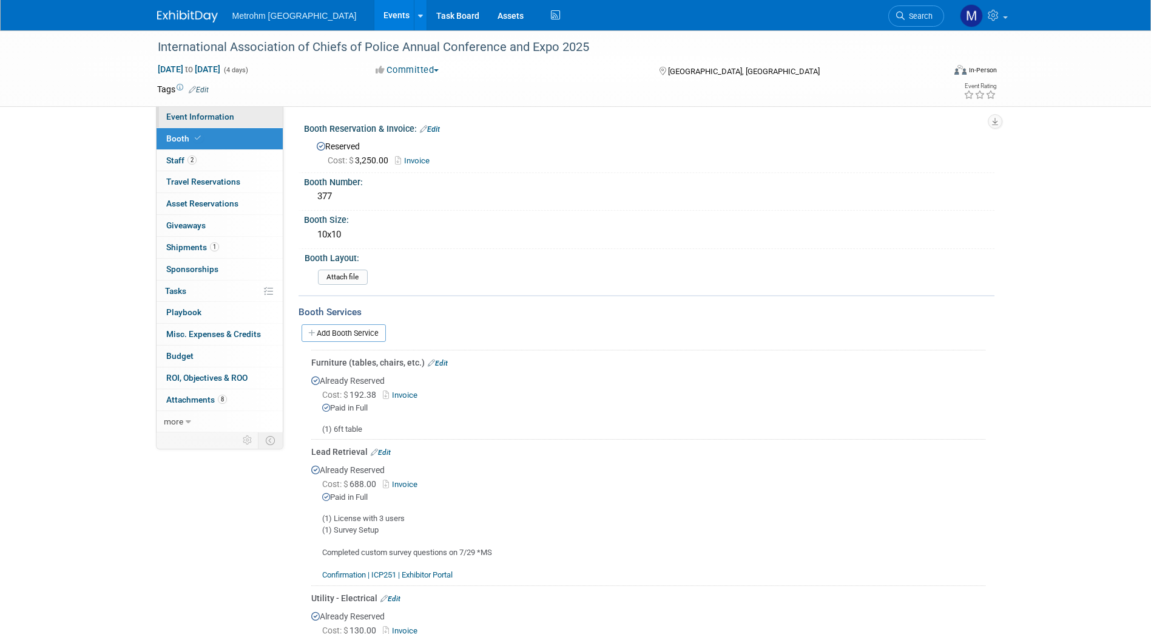
click at [182, 118] on span "Event Information" at bounding box center [200, 117] width 68 height 10
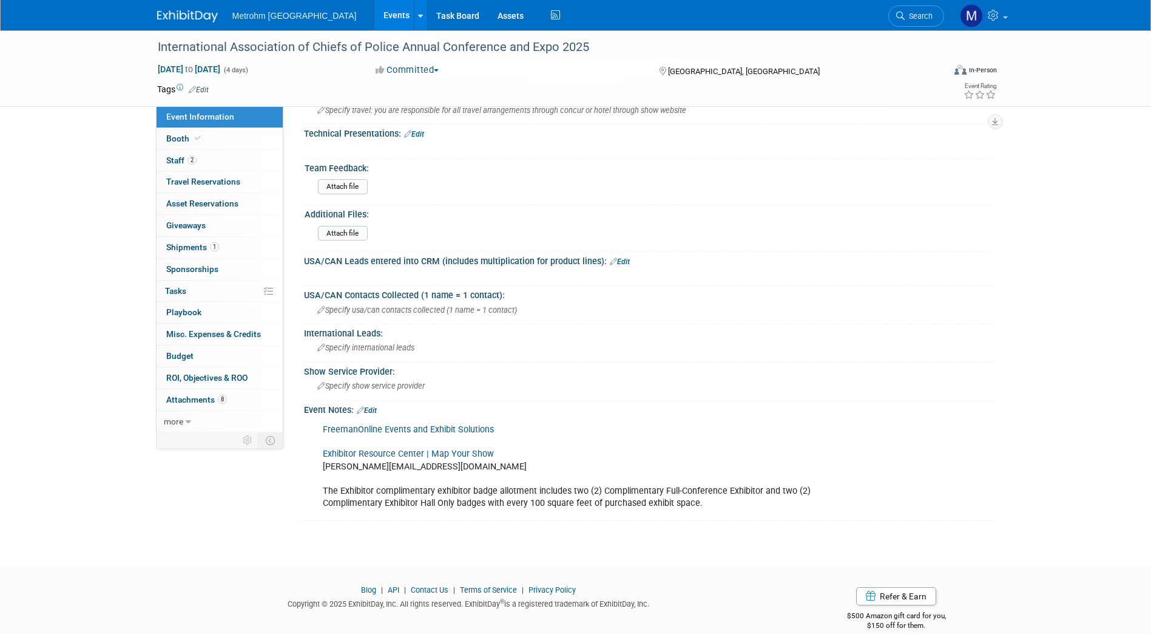
scroll to position [570, 0]
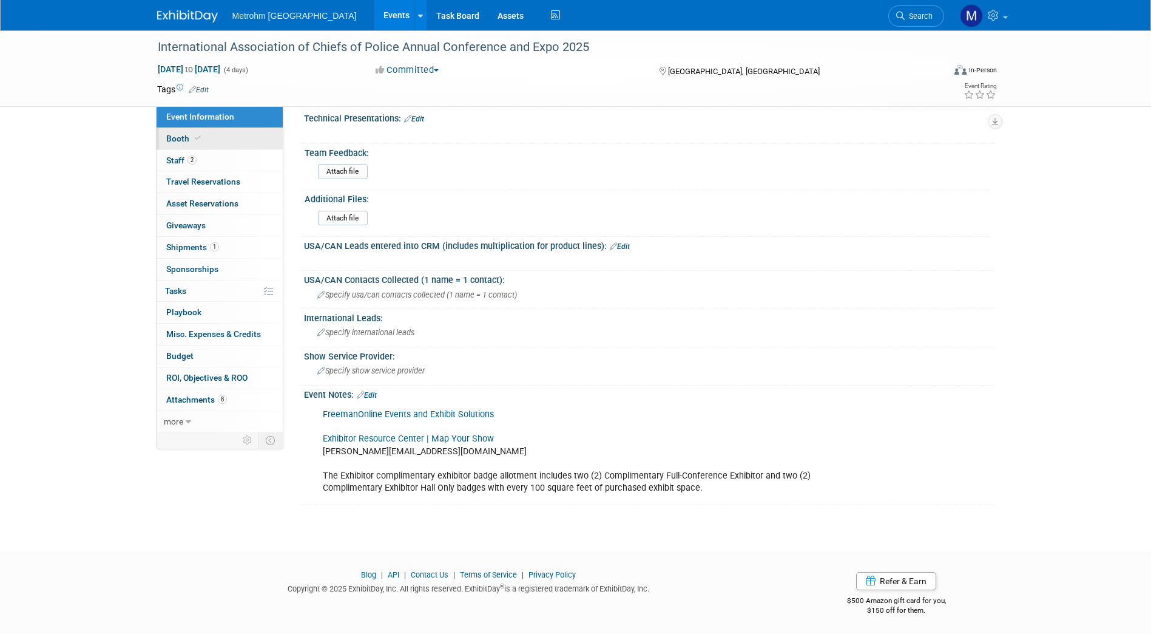
click at [229, 145] on link "Booth" at bounding box center [220, 138] width 126 height 21
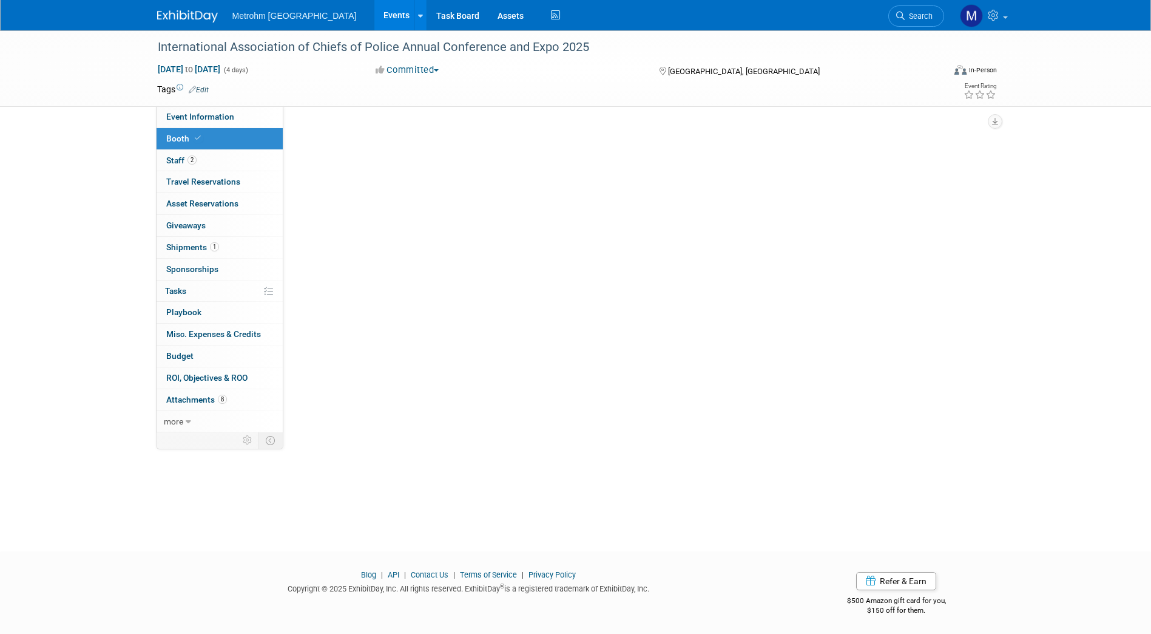
scroll to position [0, 0]
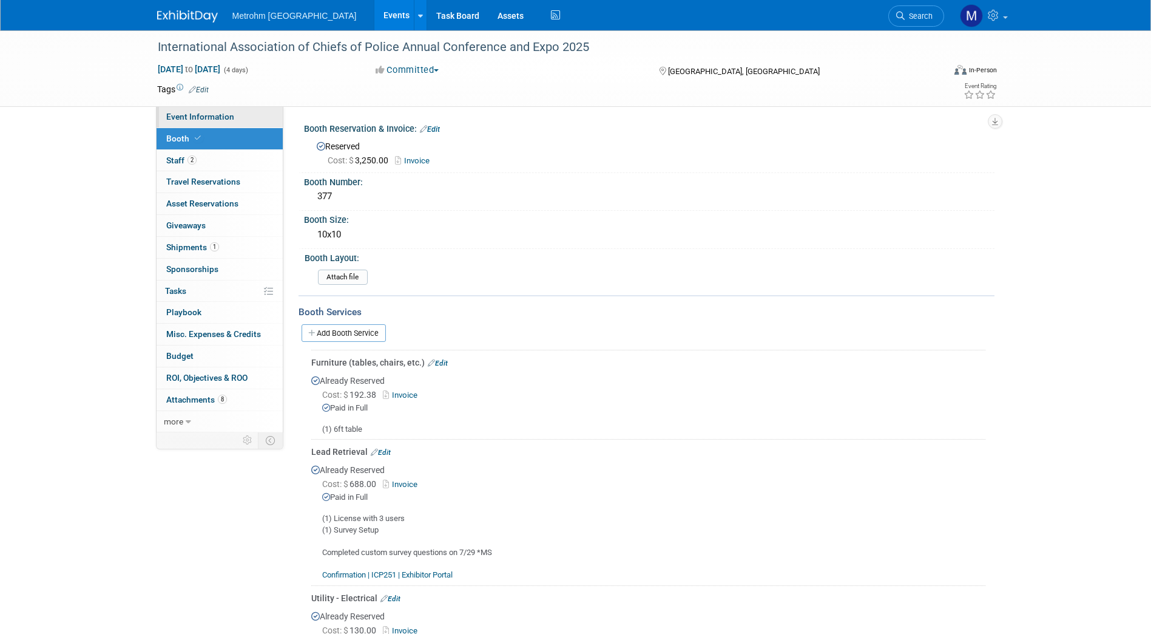
click at [167, 110] on link "Event Information" at bounding box center [220, 116] width 126 height 21
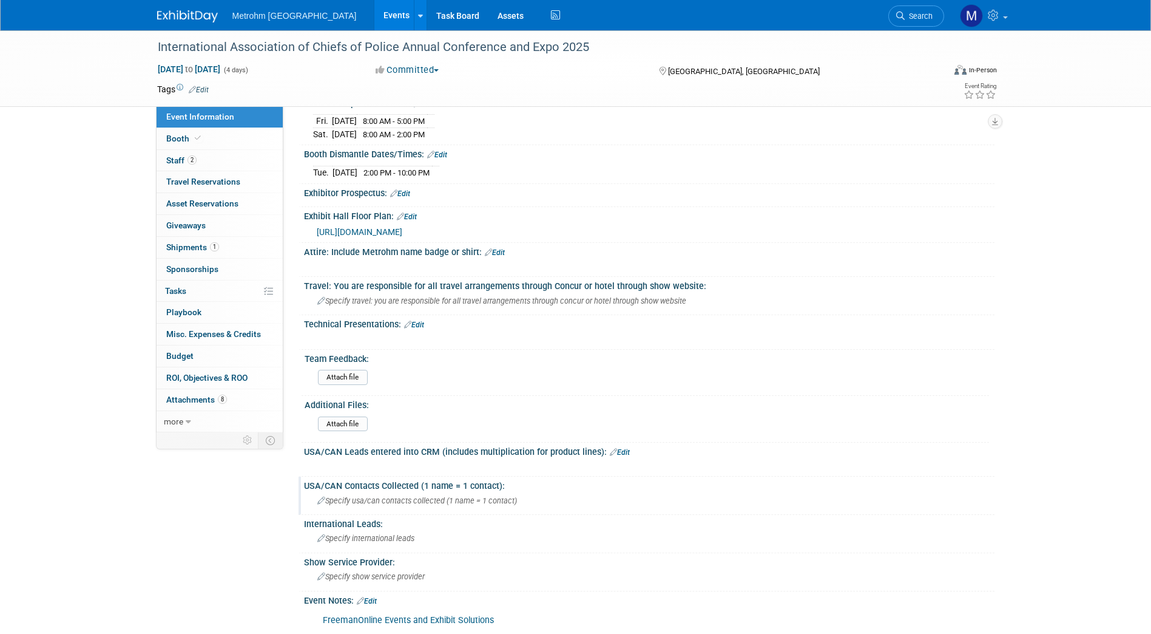
scroll to position [570, 0]
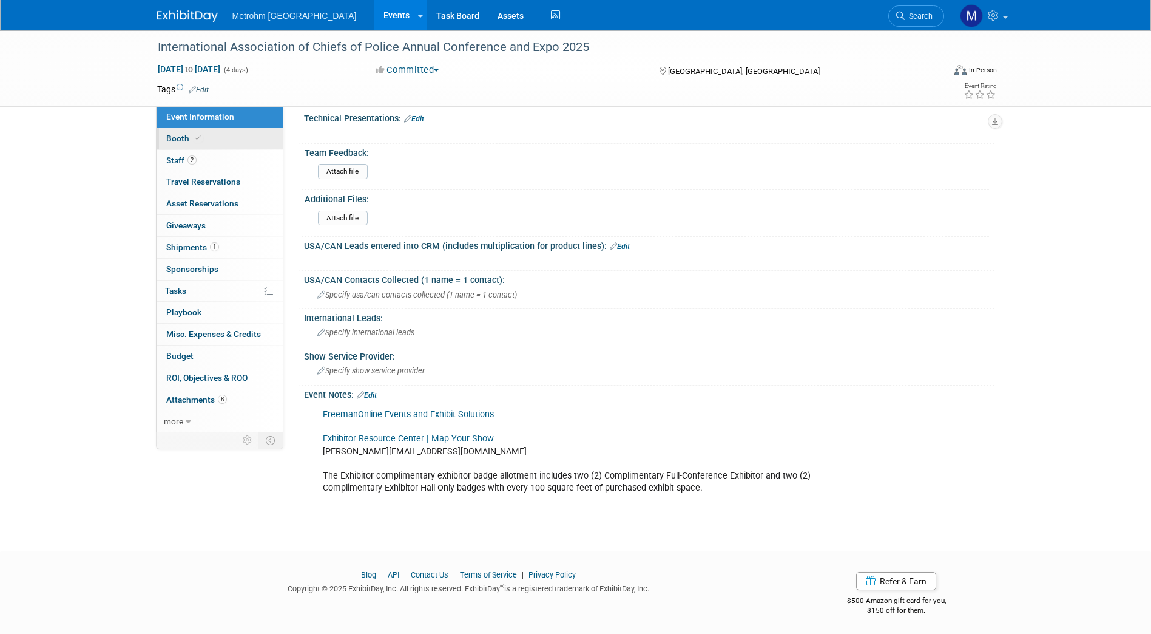
click at [236, 141] on link "Booth" at bounding box center [220, 138] width 126 height 21
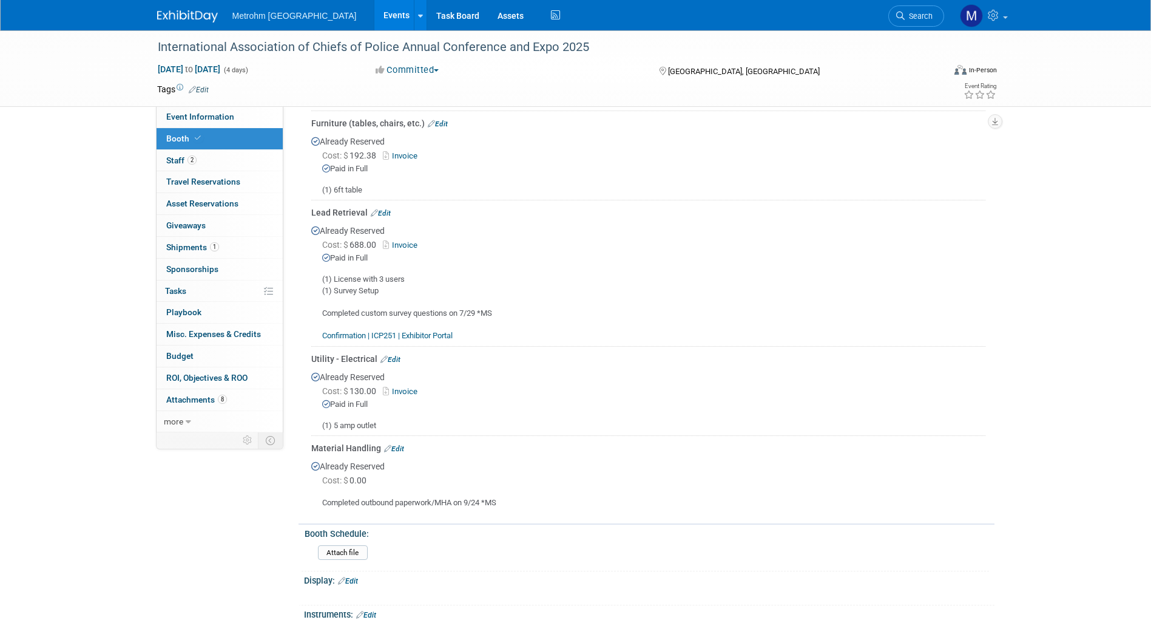
scroll to position [243, 0]
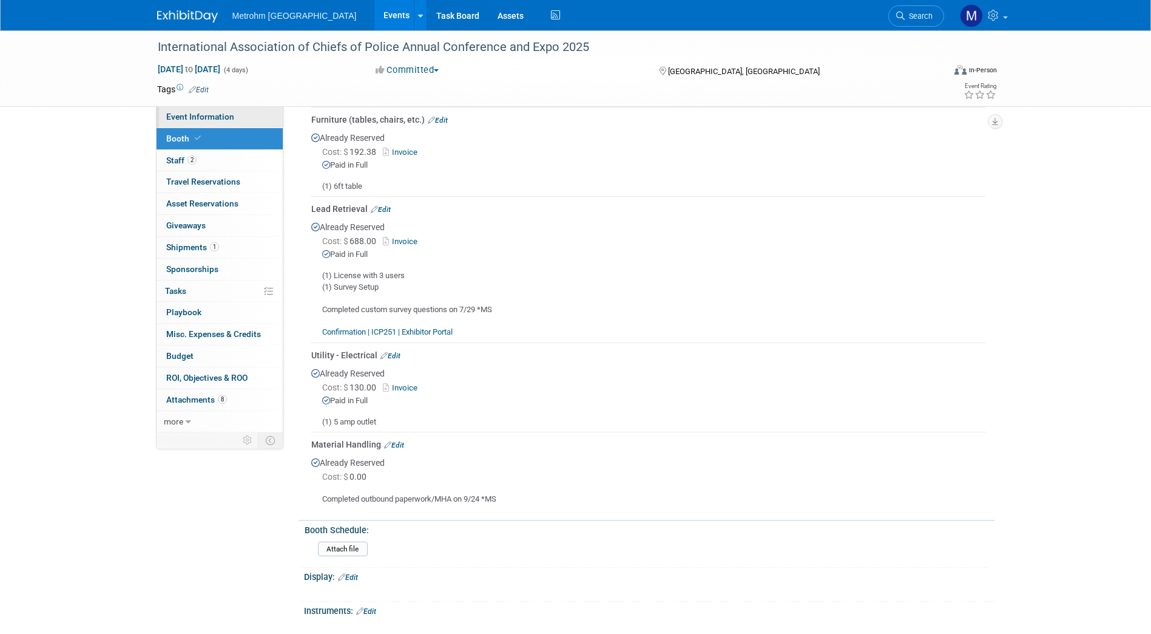
click at [236, 120] on link "Event Information" at bounding box center [220, 116] width 126 height 21
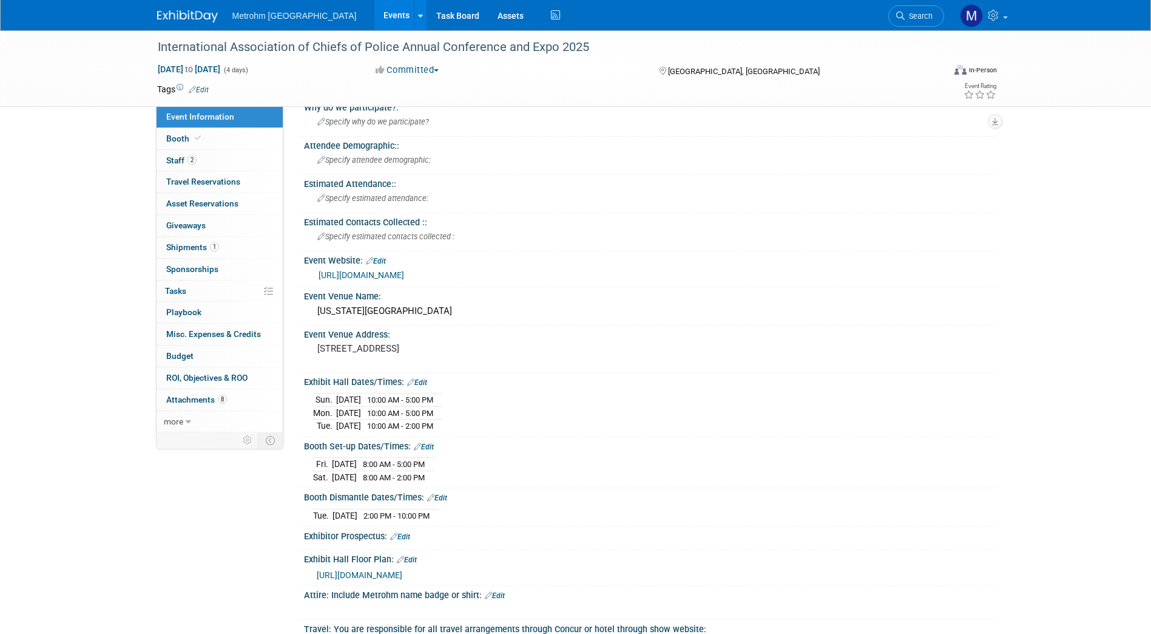
scroll to position [0, 0]
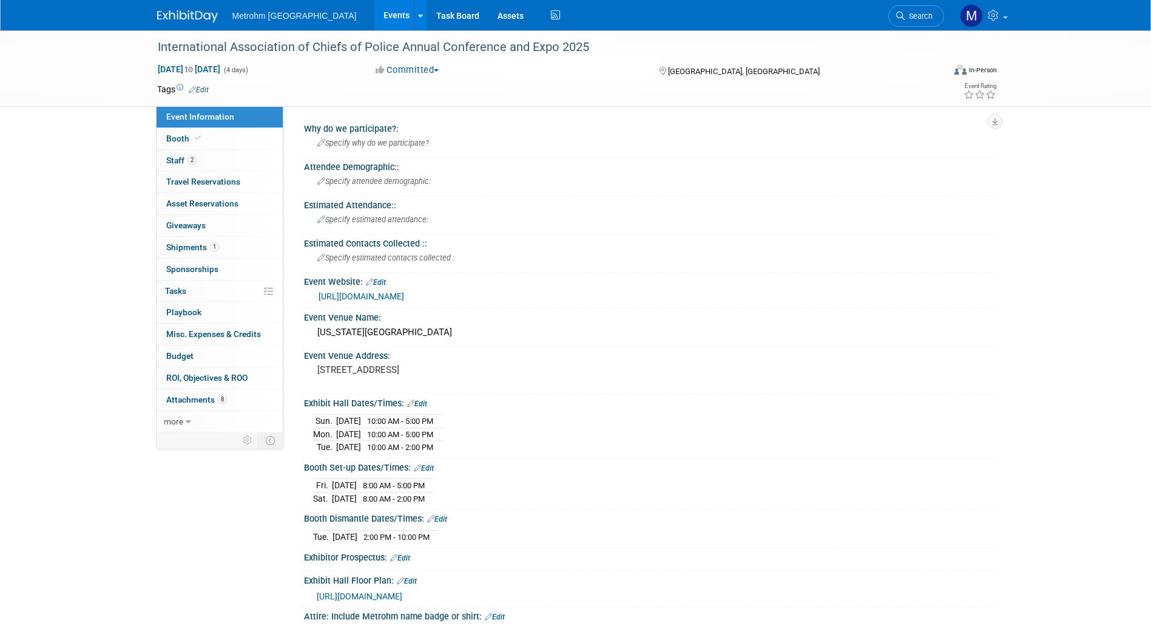
click at [404, 299] on link "https://www.theiacpconference.org/" at bounding box center [362, 296] width 86 height 10
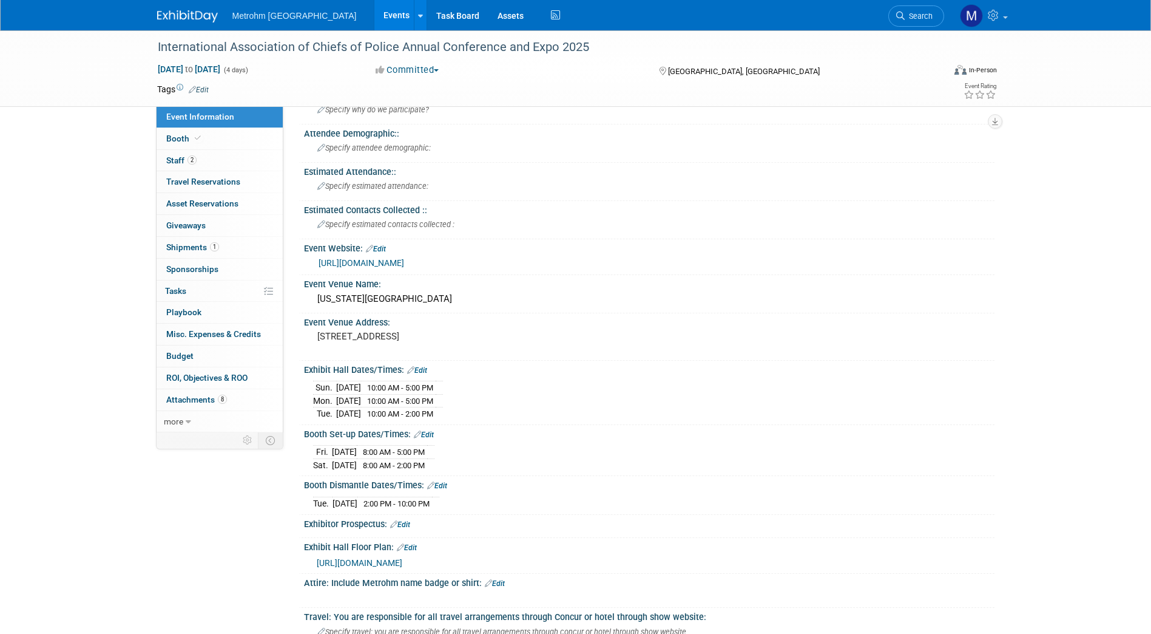
scroll to position [61, 0]
